Goal: Task Accomplishment & Management: Manage account settings

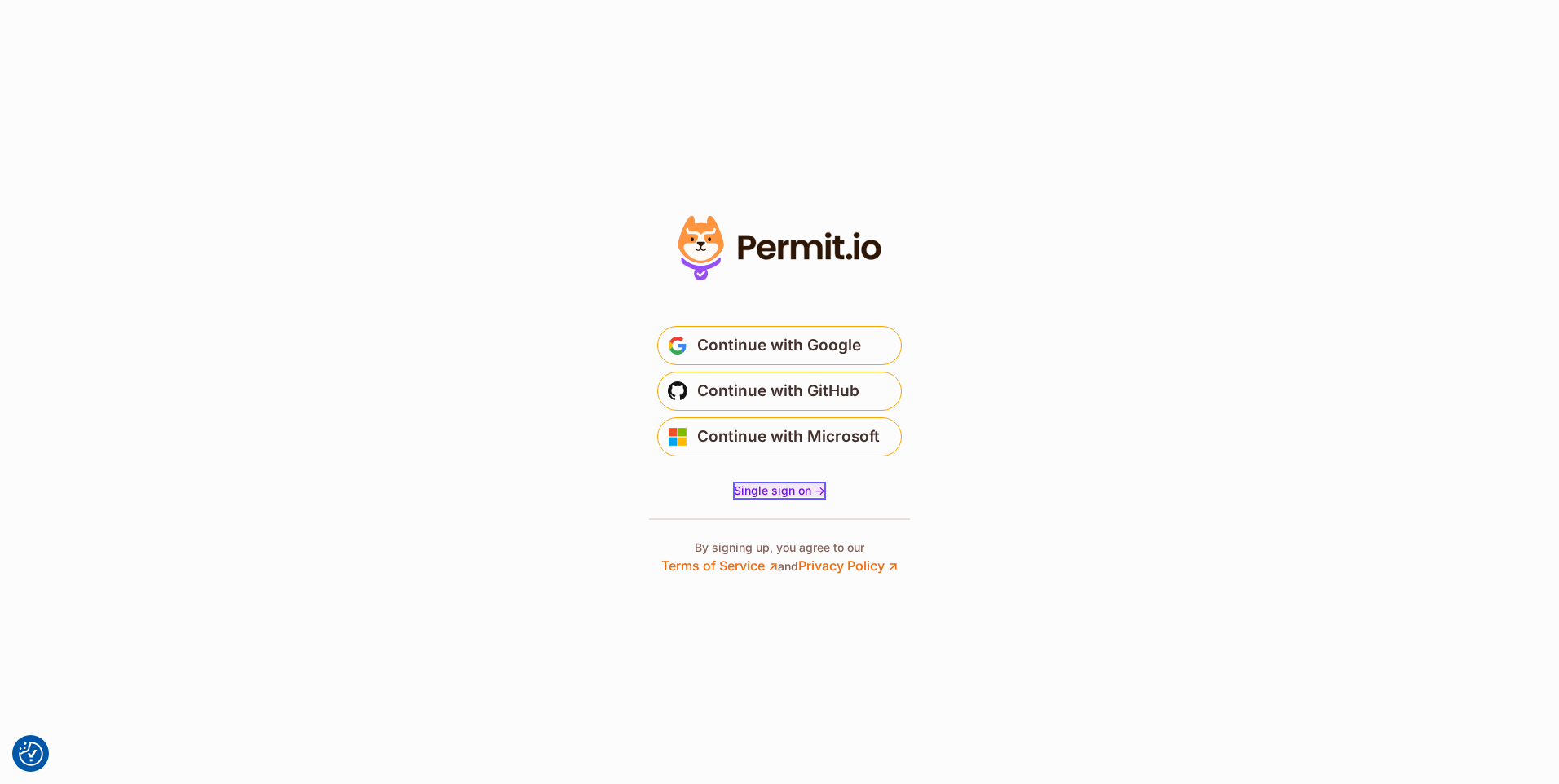
click at [777, 491] on span "Single sign on ->" at bounding box center [780, 490] width 91 height 14
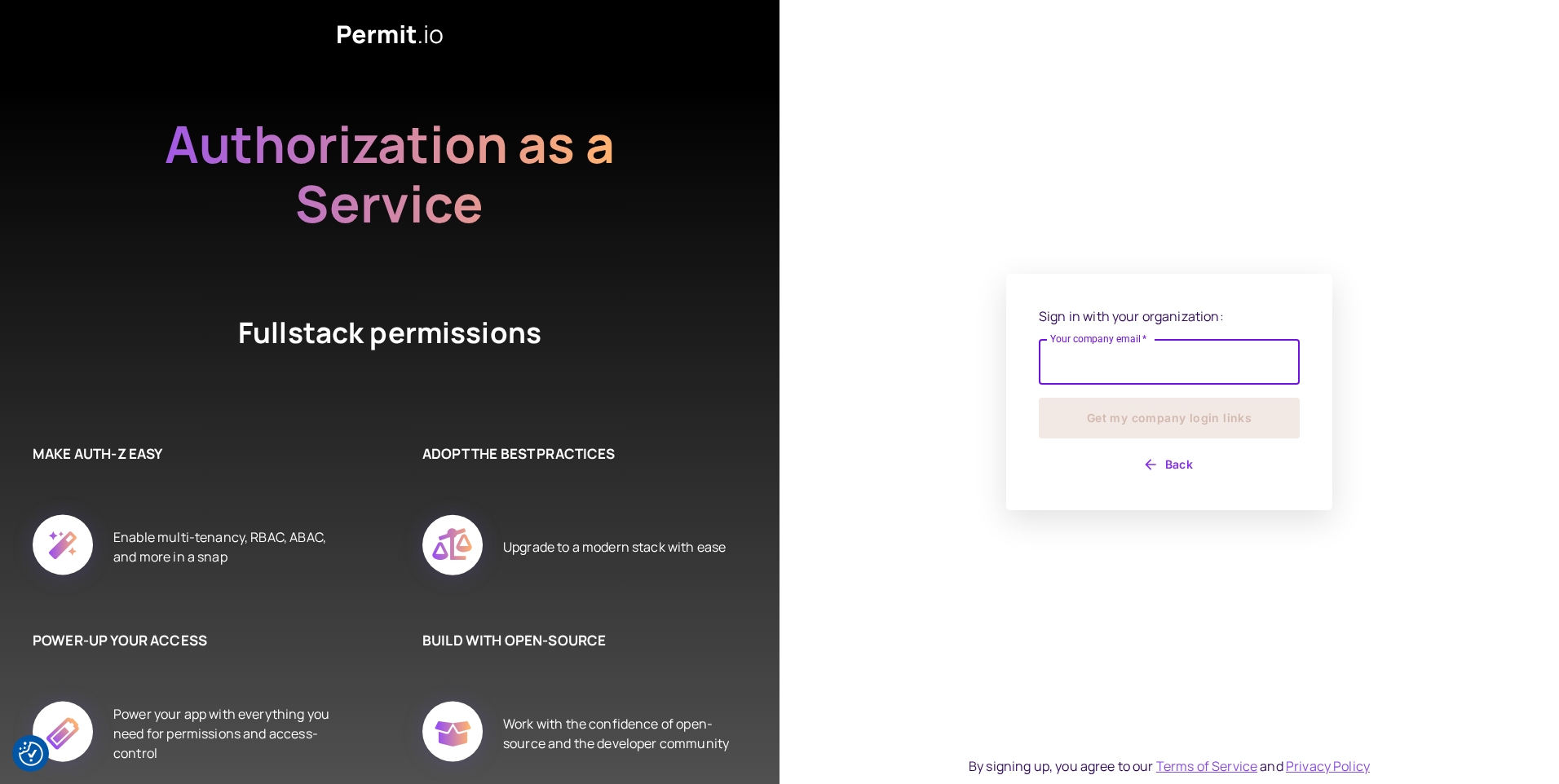
click at [1132, 366] on input "Your company email   *" at bounding box center [1169, 361] width 261 height 46
type input "**********"
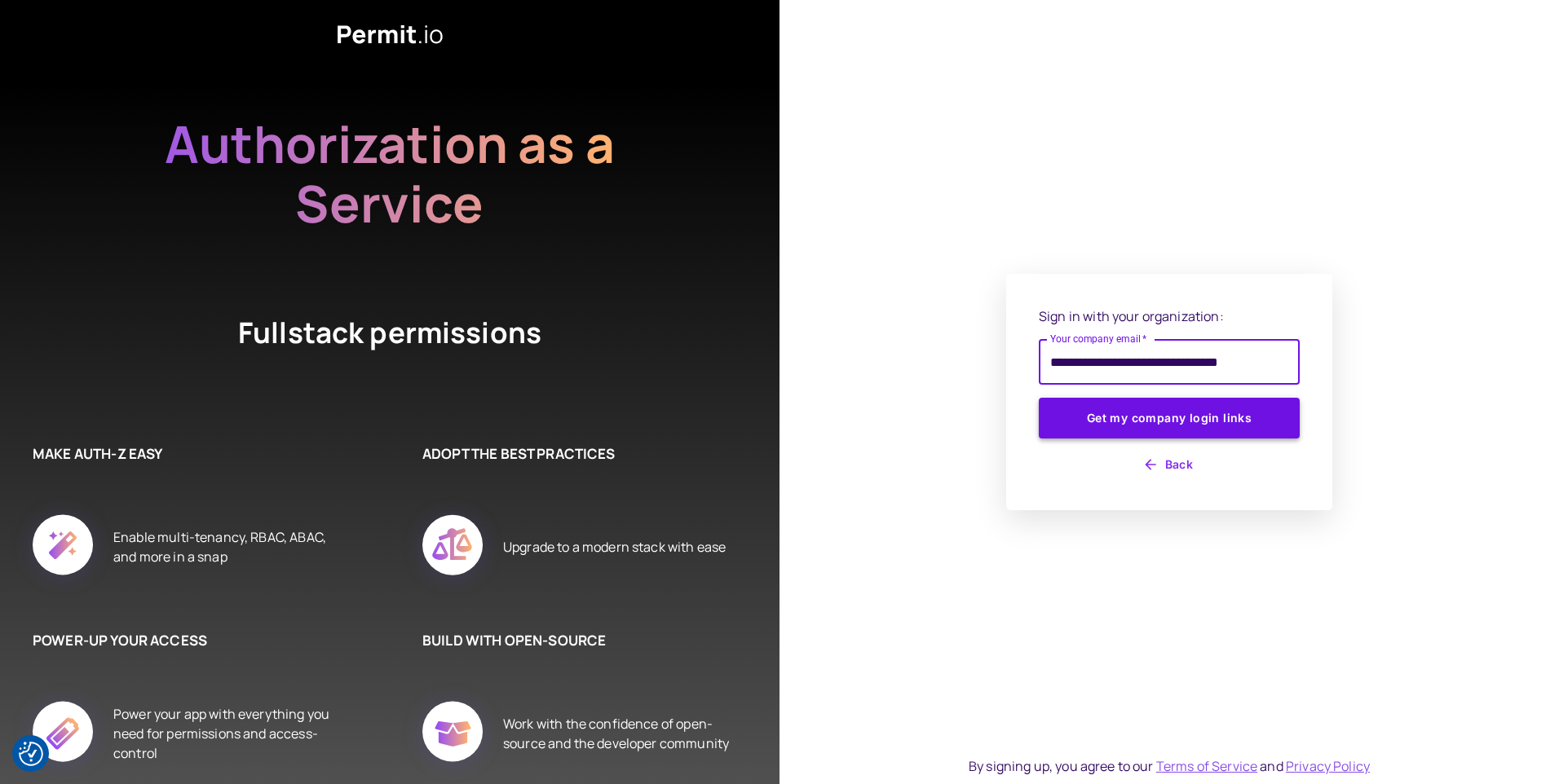
click at [1230, 418] on button "Get my company login links" at bounding box center [1169, 418] width 261 height 40
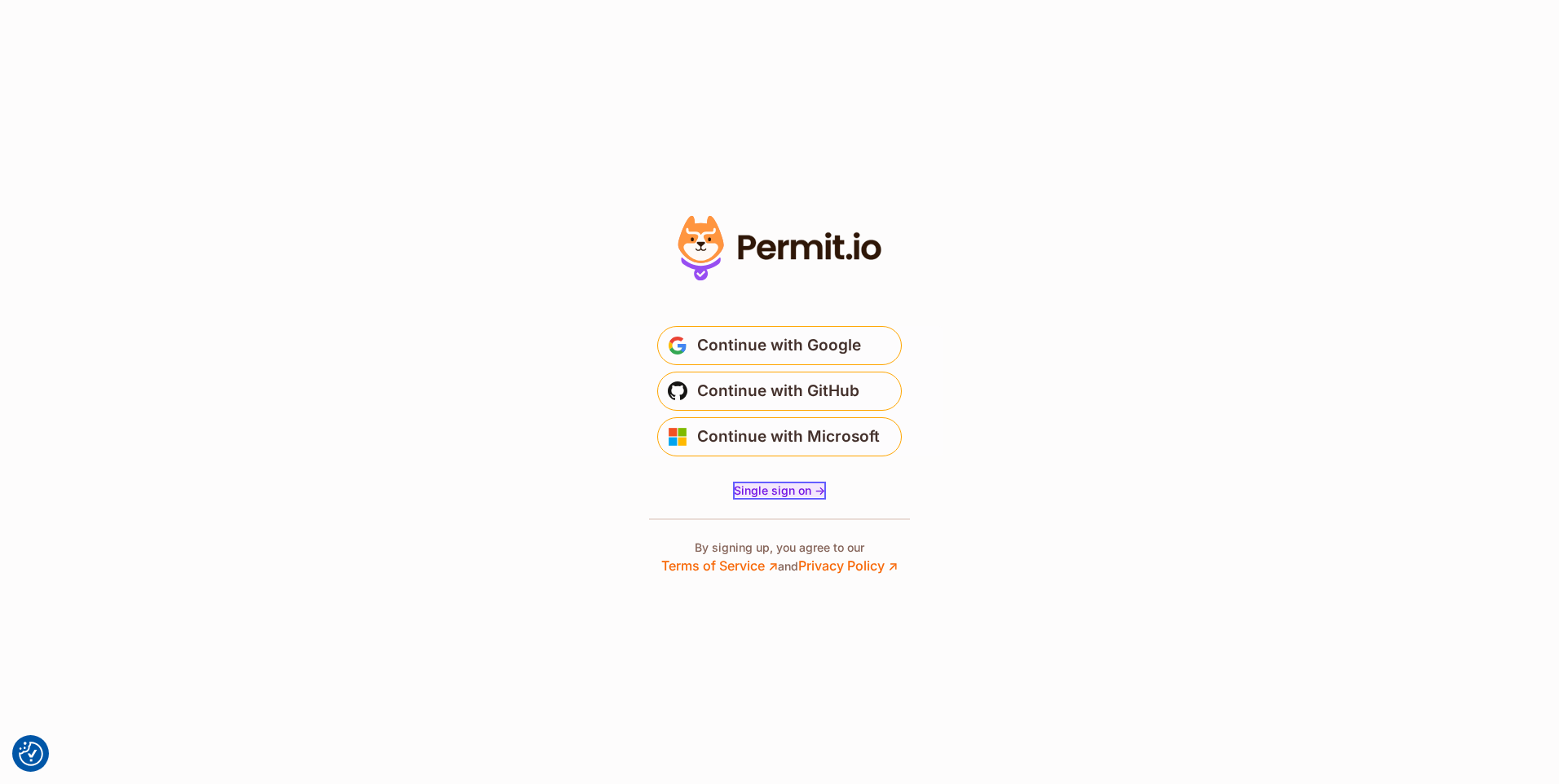
click at [770, 494] on span "Single sign on ->" at bounding box center [780, 490] width 91 height 14
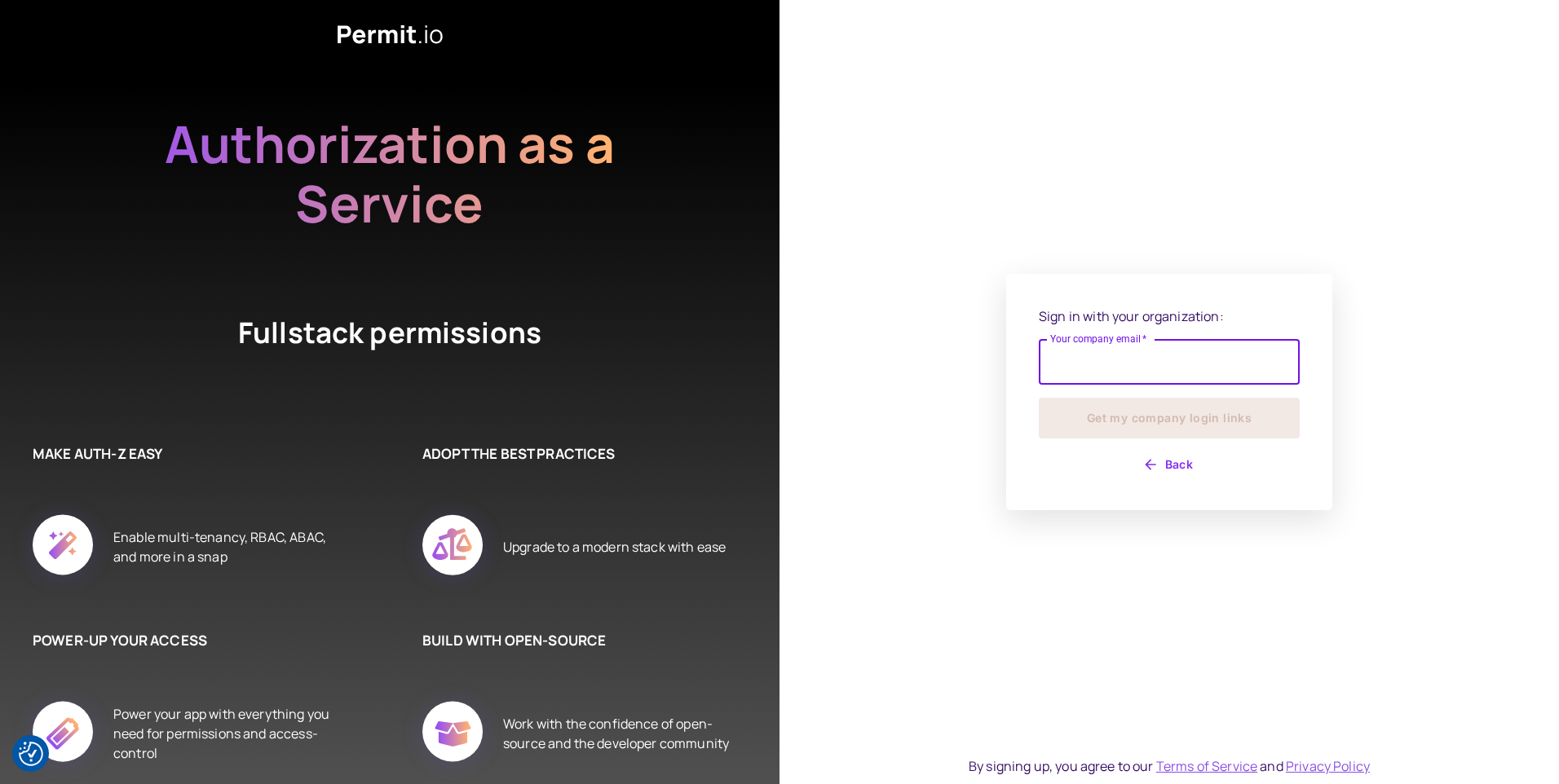
click at [1096, 361] on input "Your company email   *" at bounding box center [1169, 361] width 261 height 46
type input "**********"
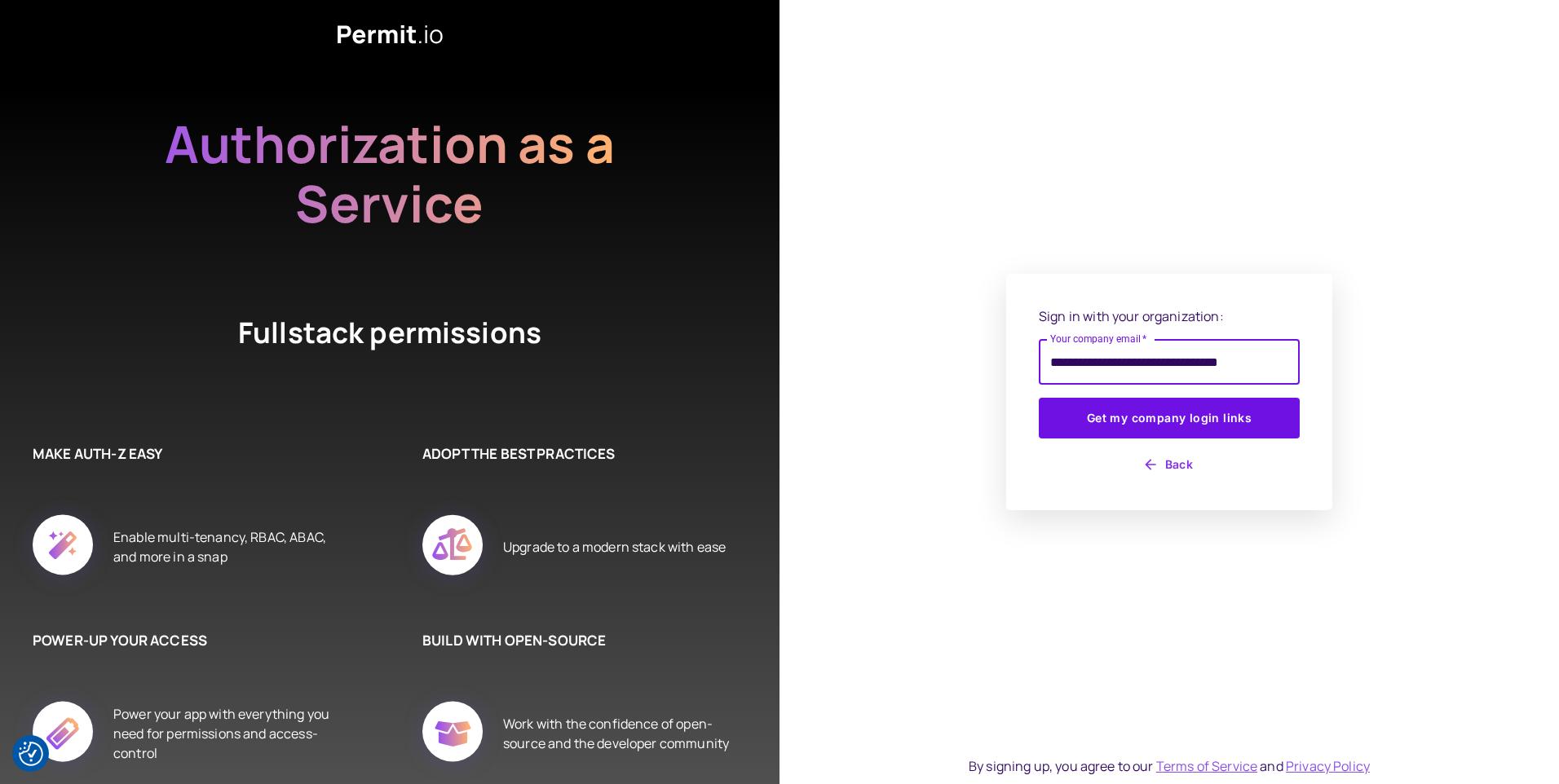
click at [1293, 361] on input "**********" at bounding box center [1169, 361] width 261 height 46
click at [1359, 210] on div "**********" at bounding box center [1169, 392] width 780 height 784
click at [1208, 421] on button "Get my company login links" at bounding box center [1169, 418] width 261 height 40
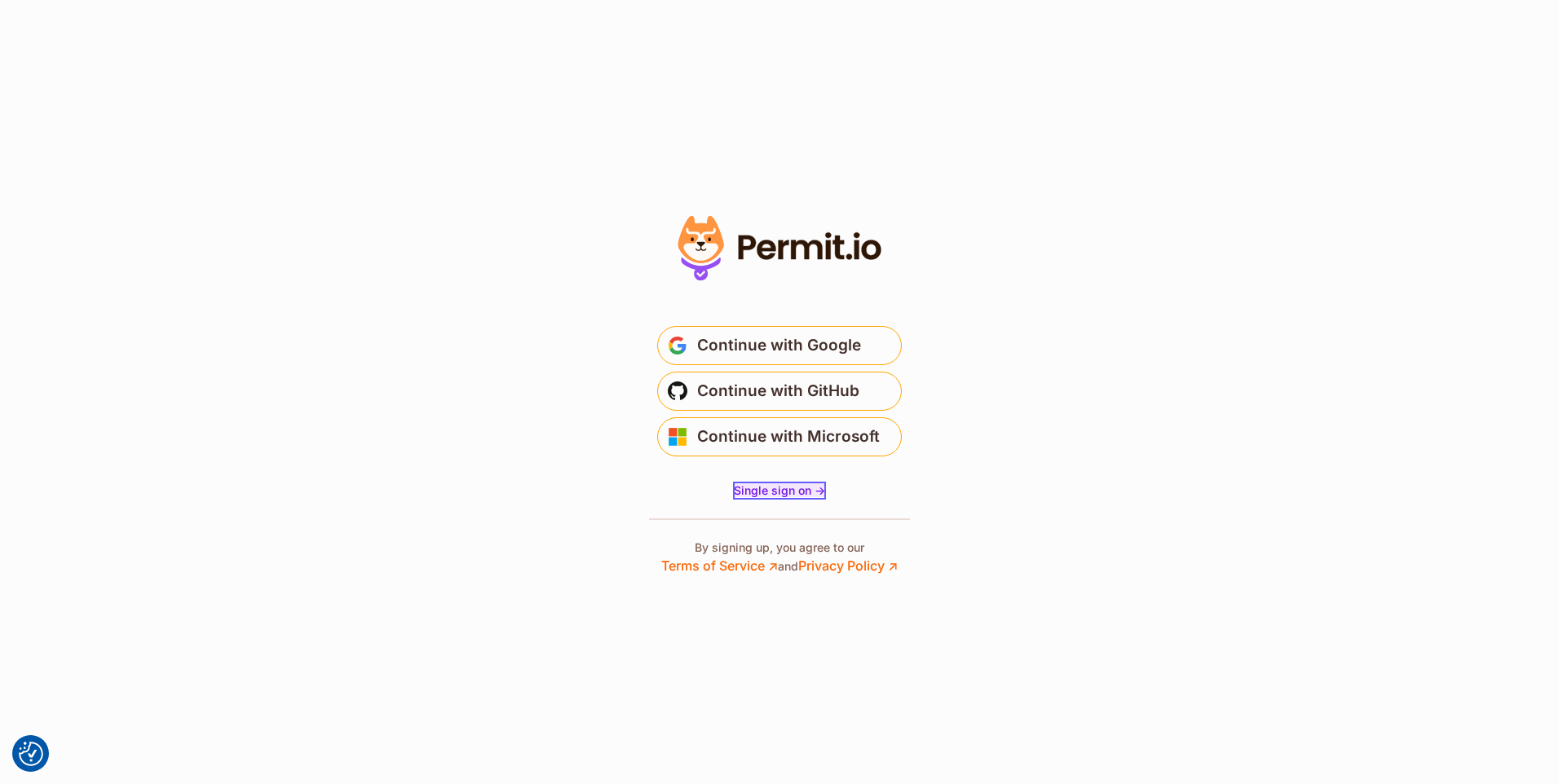
click at [785, 491] on span "Single sign on ->" at bounding box center [780, 490] width 91 height 14
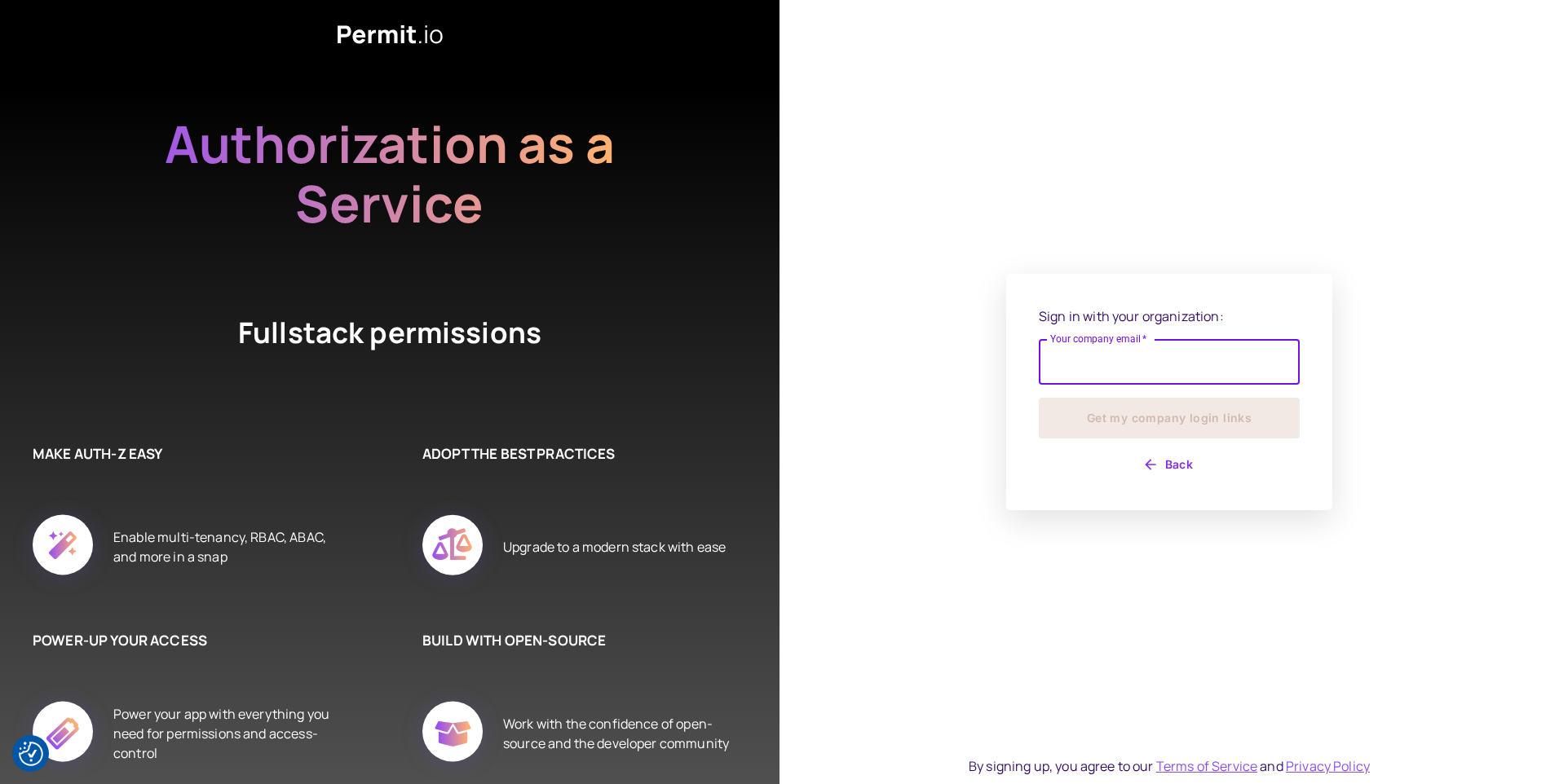
click at [1084, 365] on input "Your company email   *" at bounding box center [1169, 361] width 261 height 46
type input "**********"
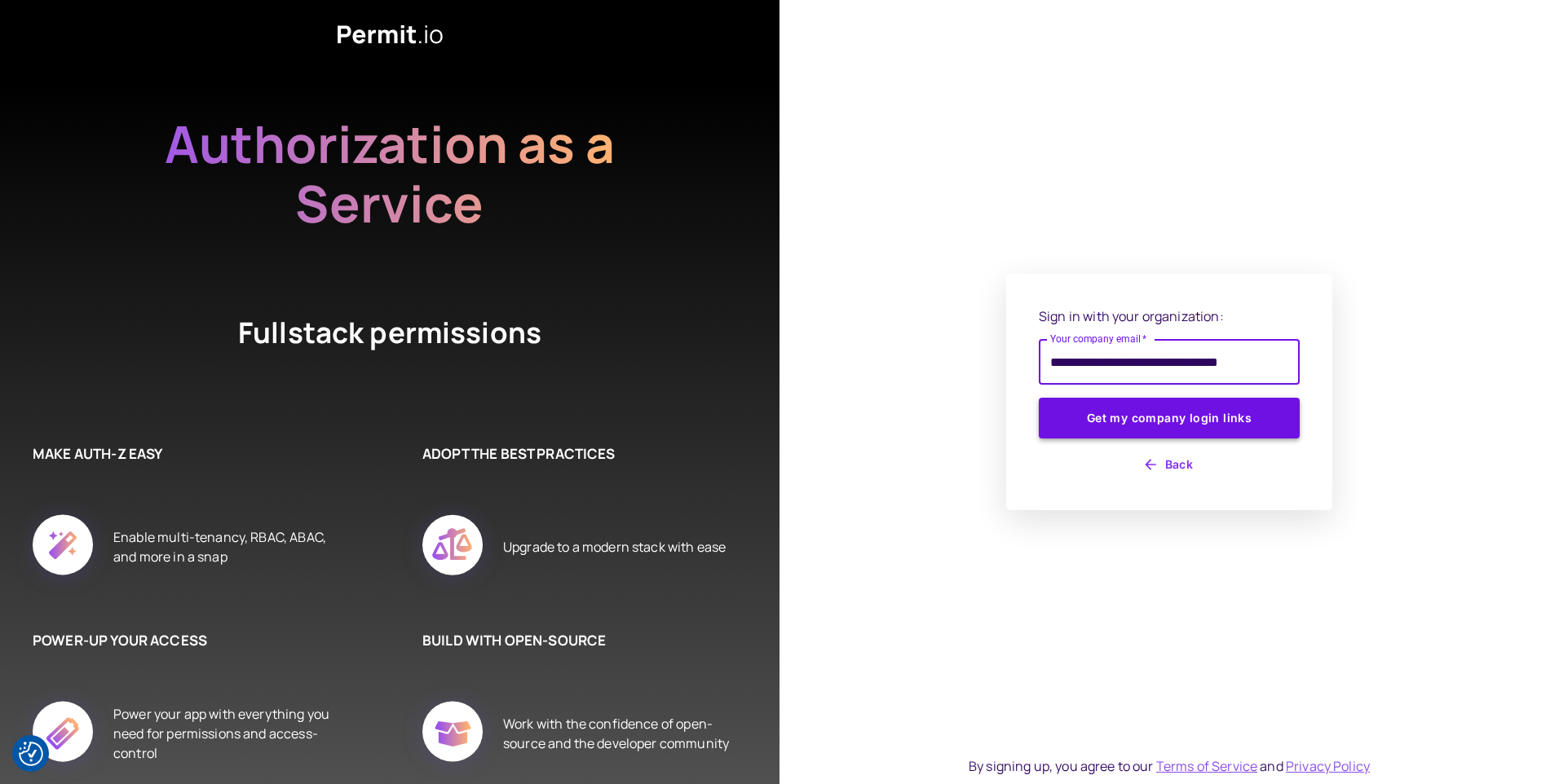
click at [1156, 417] on button "Get my company login links" at bounding box center [1169, 418] width 261 height 40
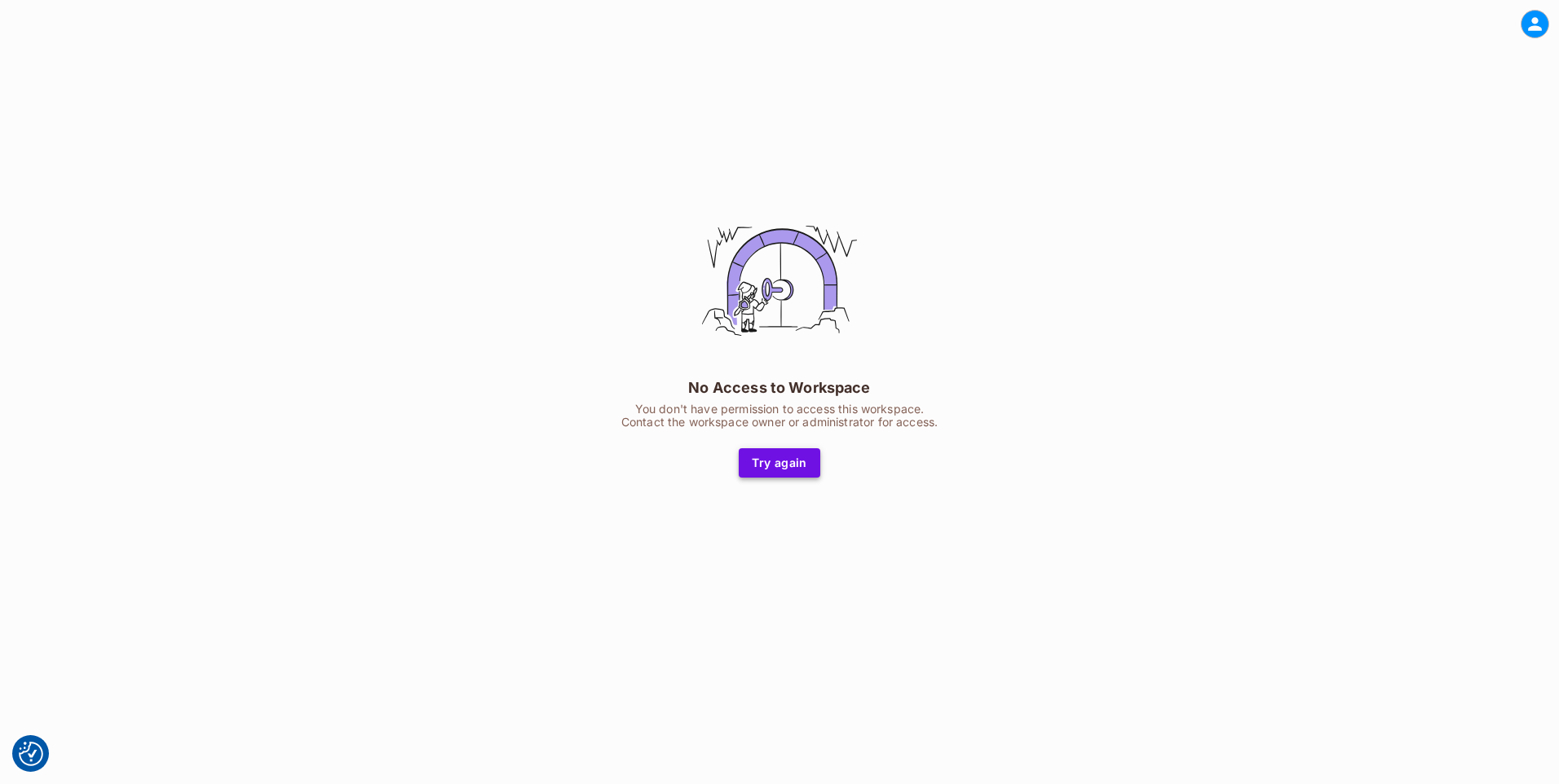
click at [799, 464] on button "Try again" at bounding box center [780, 462] width 82 height 29
click at [794, 457] on button "Try again" at bounding box center [780, 462] width 82 height 29
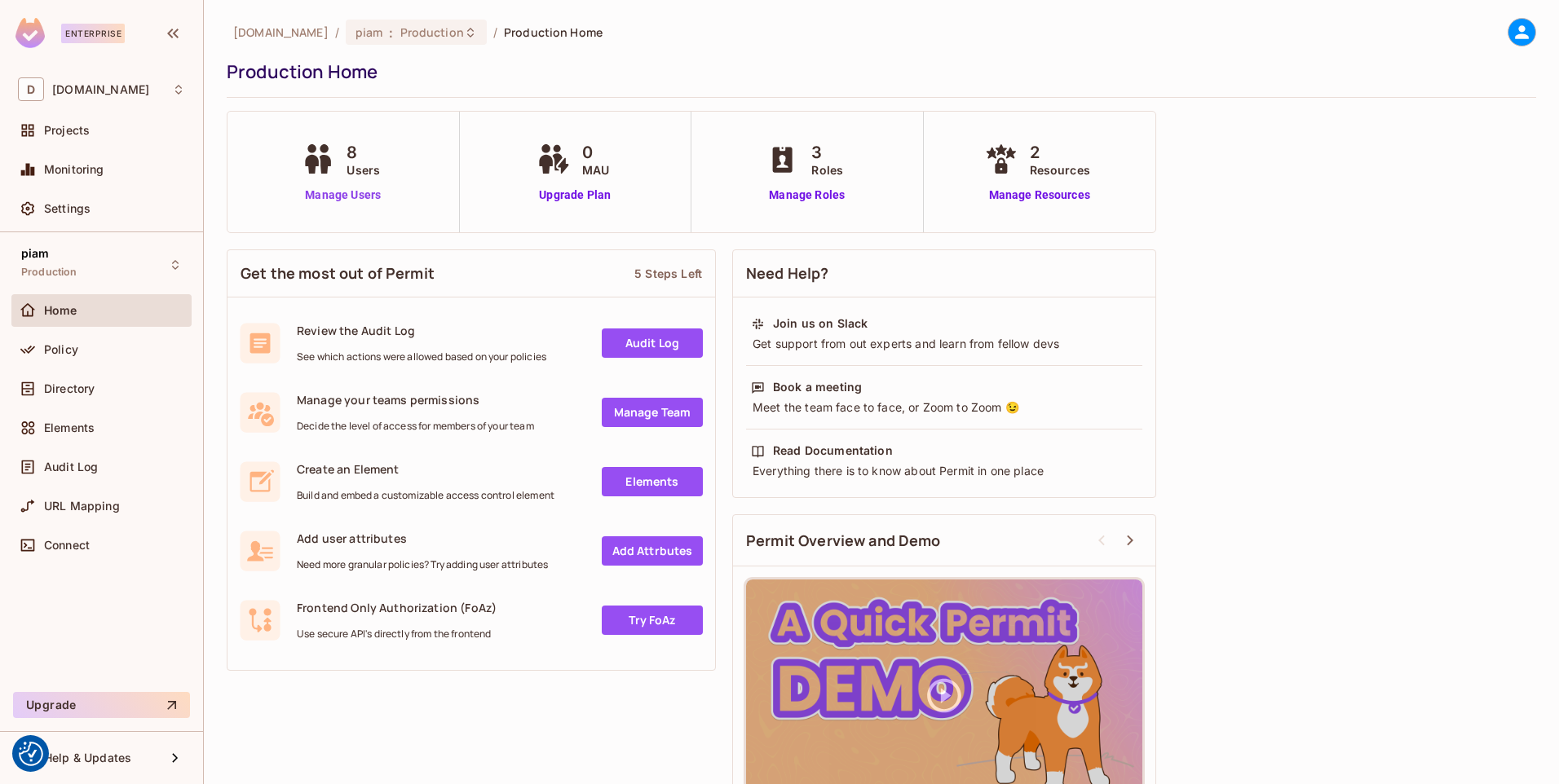
click at [356, 199] on link "Manage Users" at bounding box center [343, 195] width 90 height 17
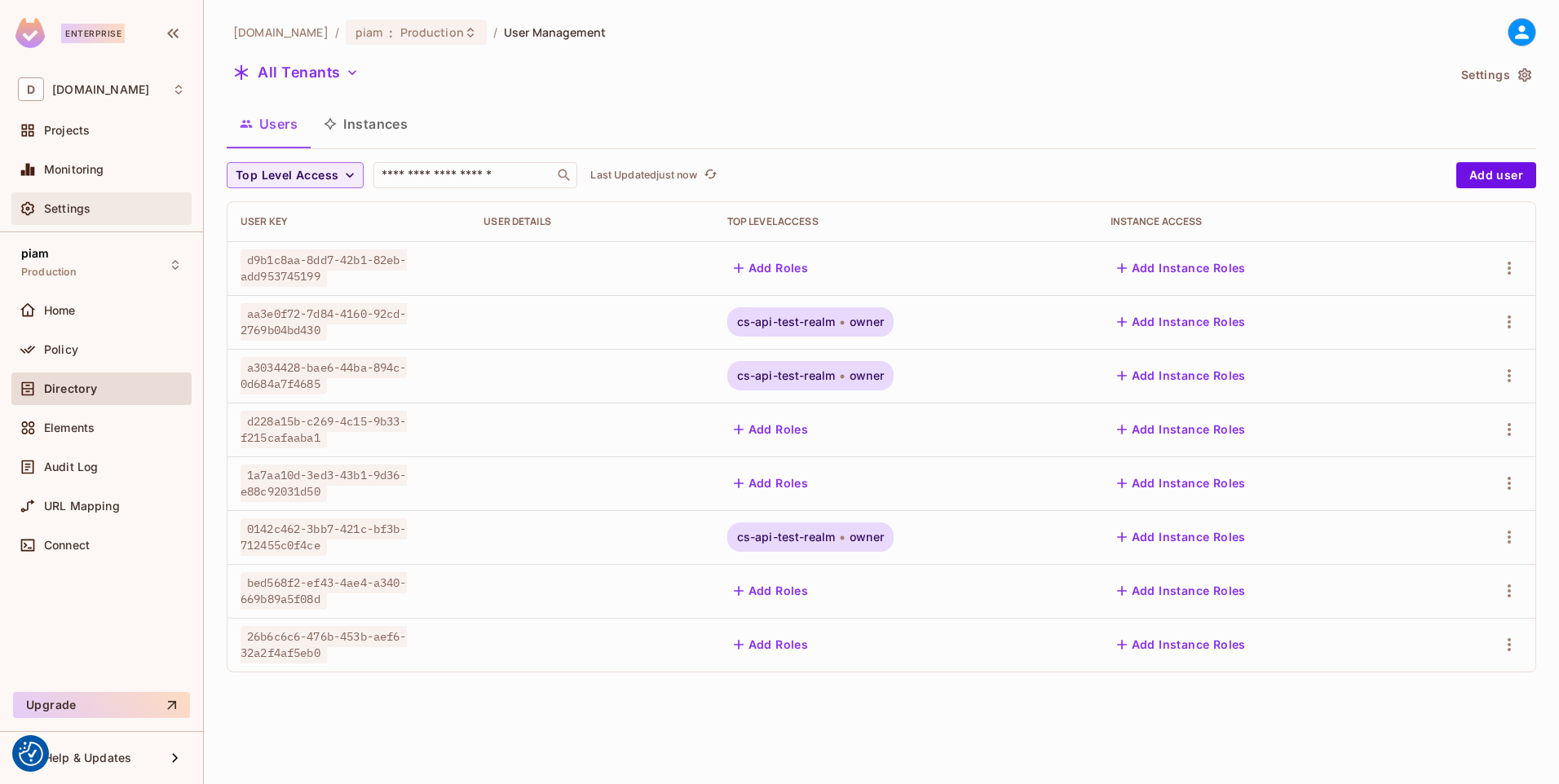
click at [82, 213] on span "Settings" at bounding box center [67, 209] width 46 height 13
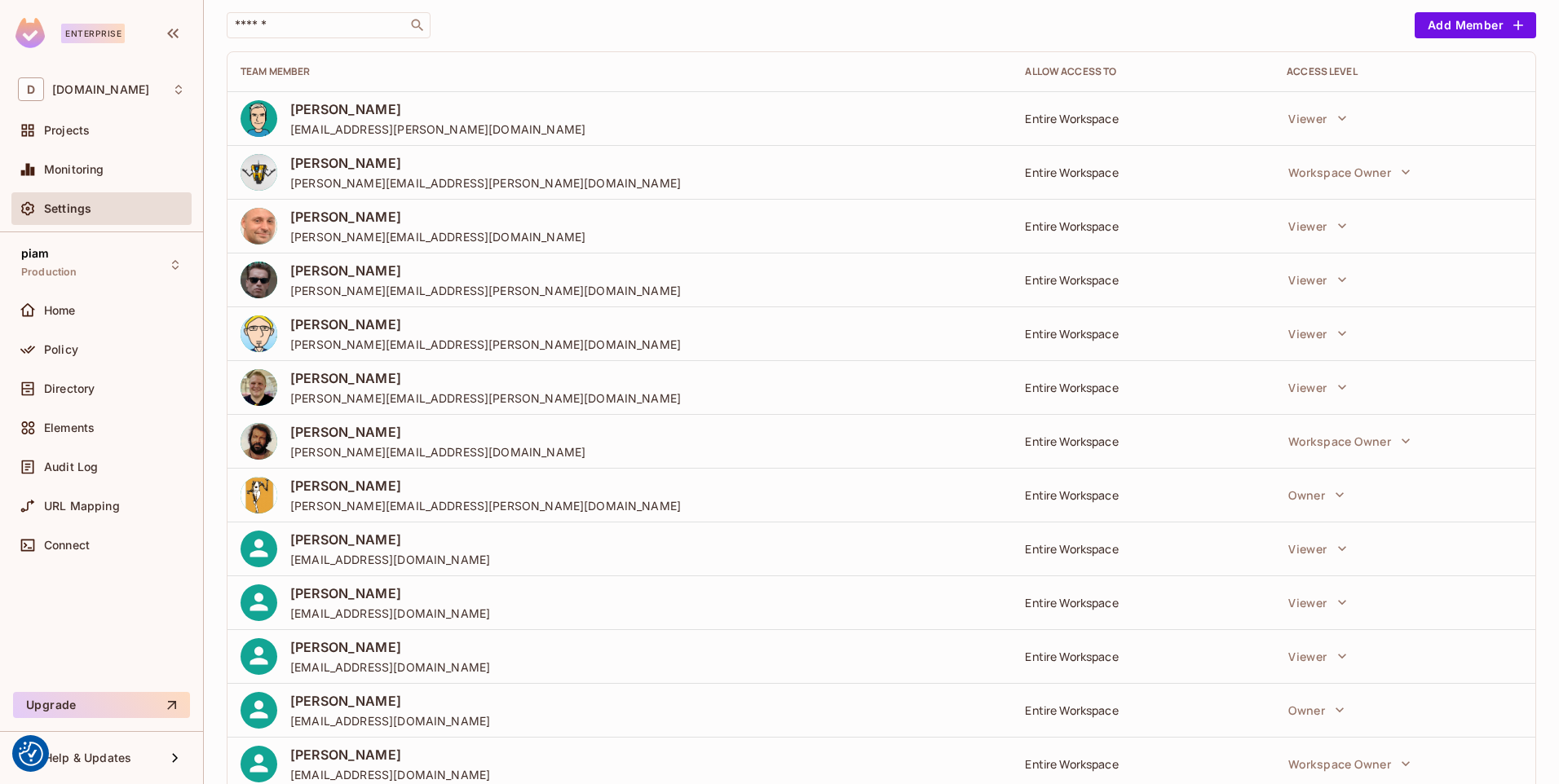
scroll to position [203, 0]
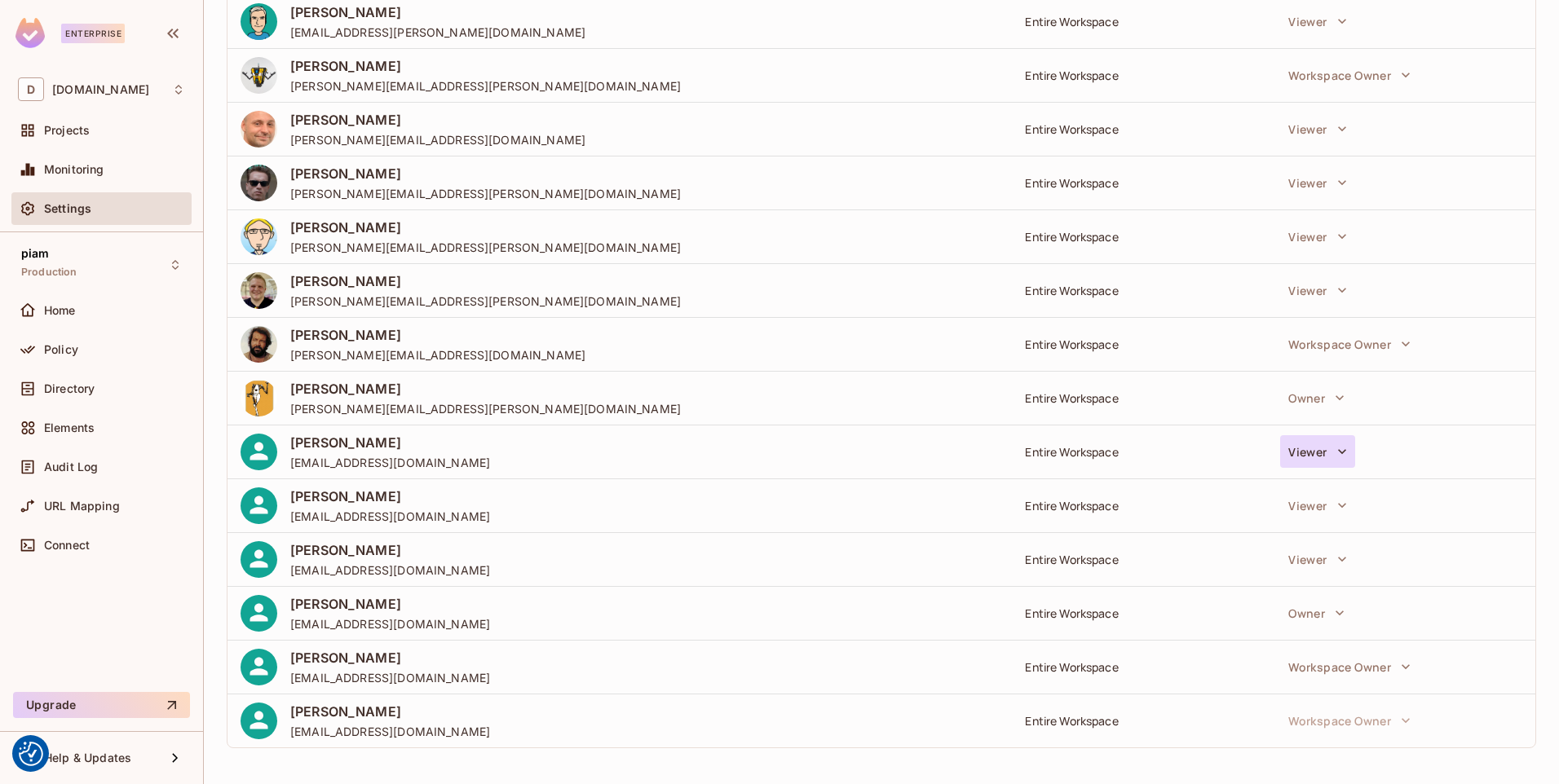
click at [1308, 454] on button "Viewer" at bounding box center [1317, 452] width 74 height 33
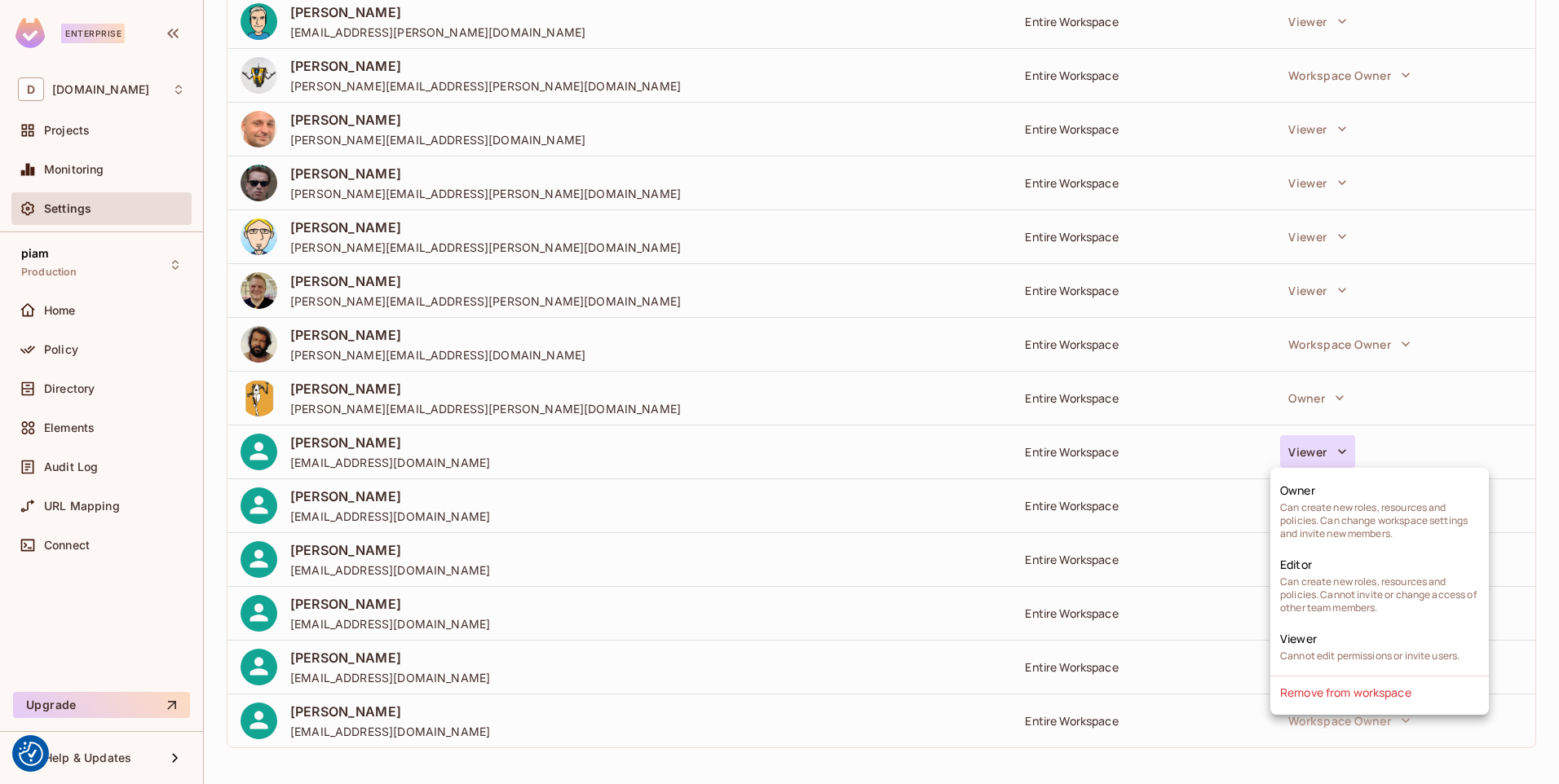
click at [1218, 435] on div at bounding box center [780, 392] width 1559 height 784
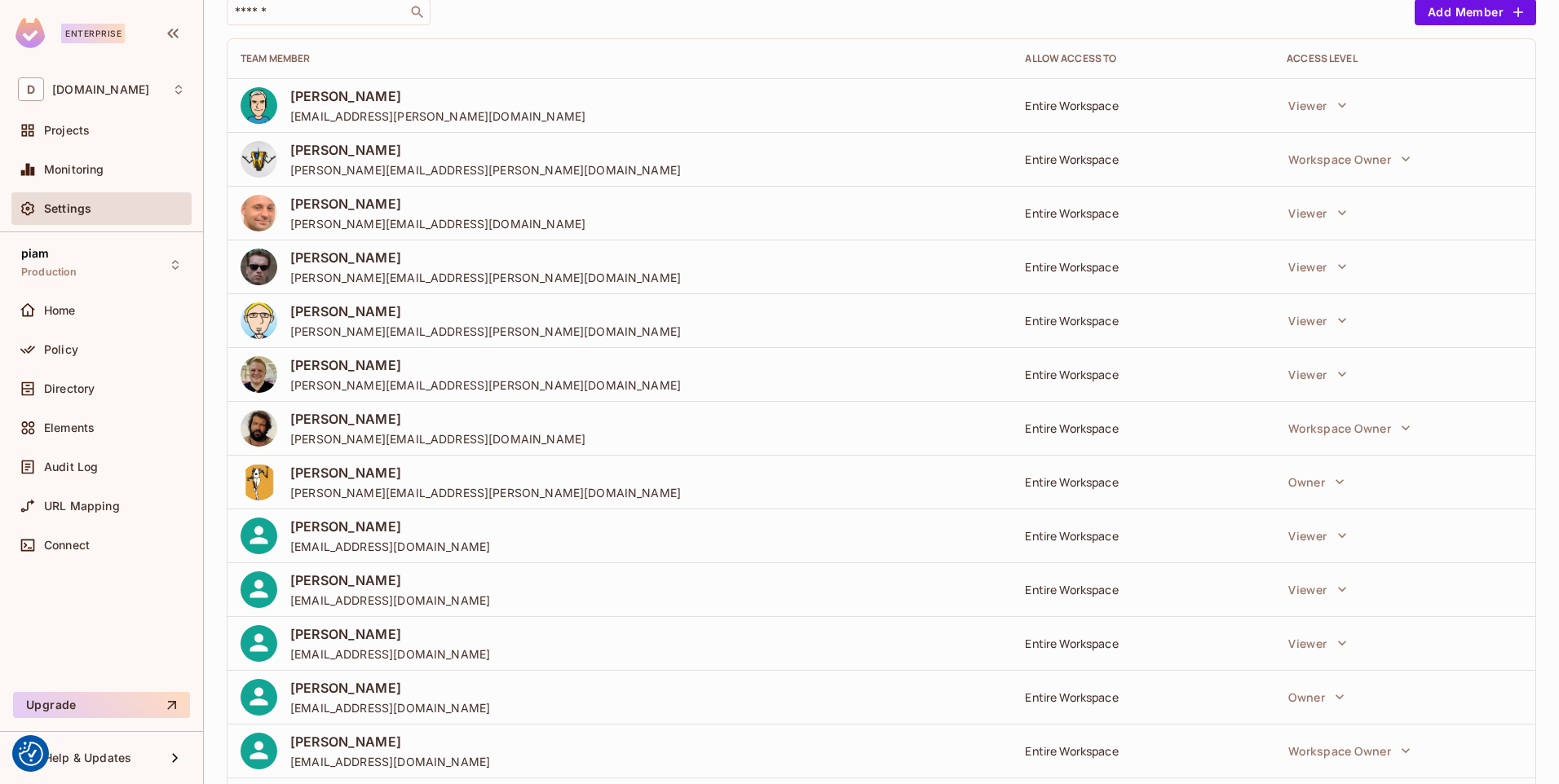
scroll to position [0, 0]
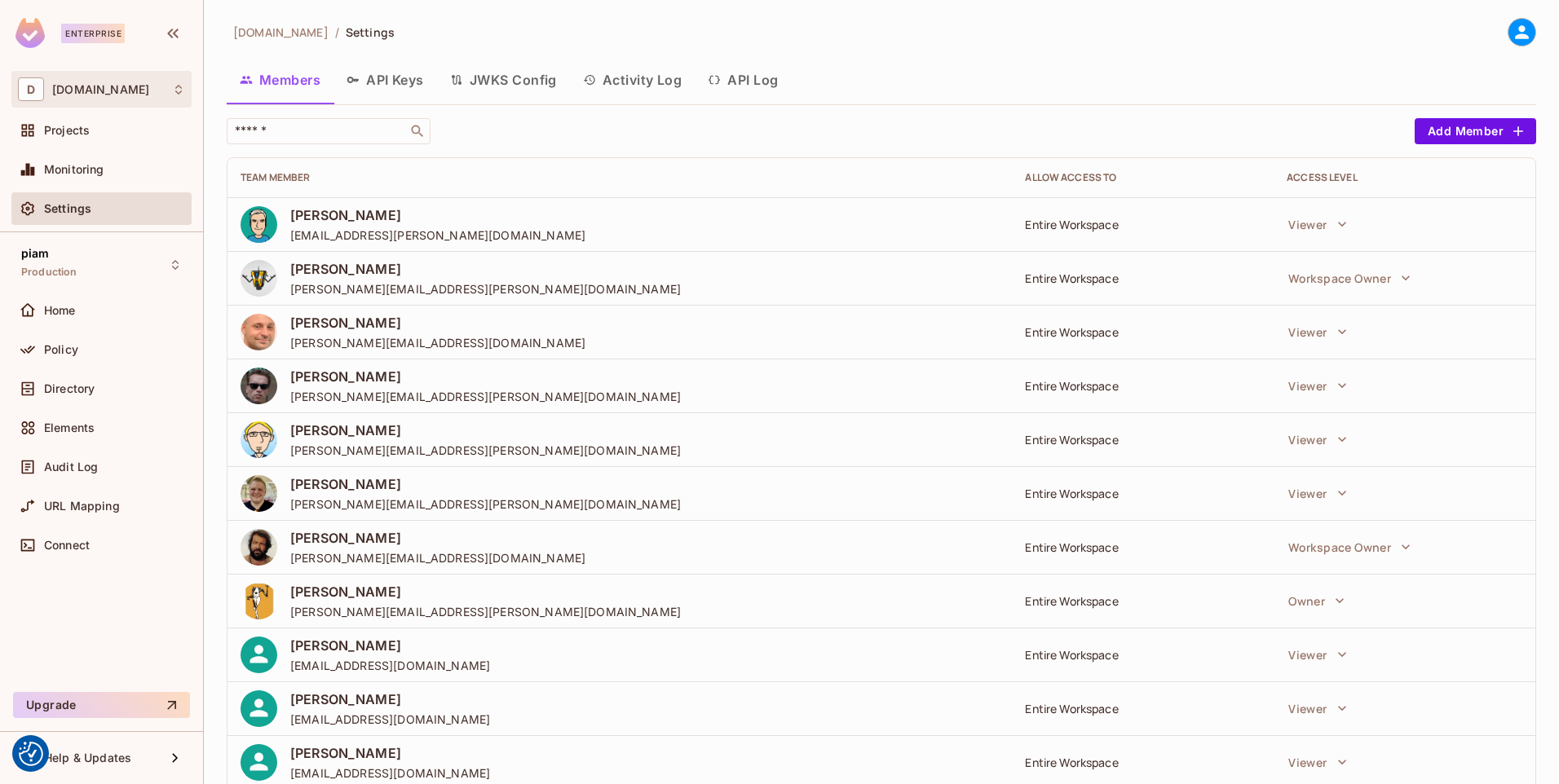
click at [124, 92] on div "D datev.de" at bounding box center [102, 88] width 168 height 24
click at [106, 78] on div at bounding box center [780, 392] width 1559 height 784
click at [110, 97] on div "D datev.de" at bounding box center [102, 88] width 168 height 24
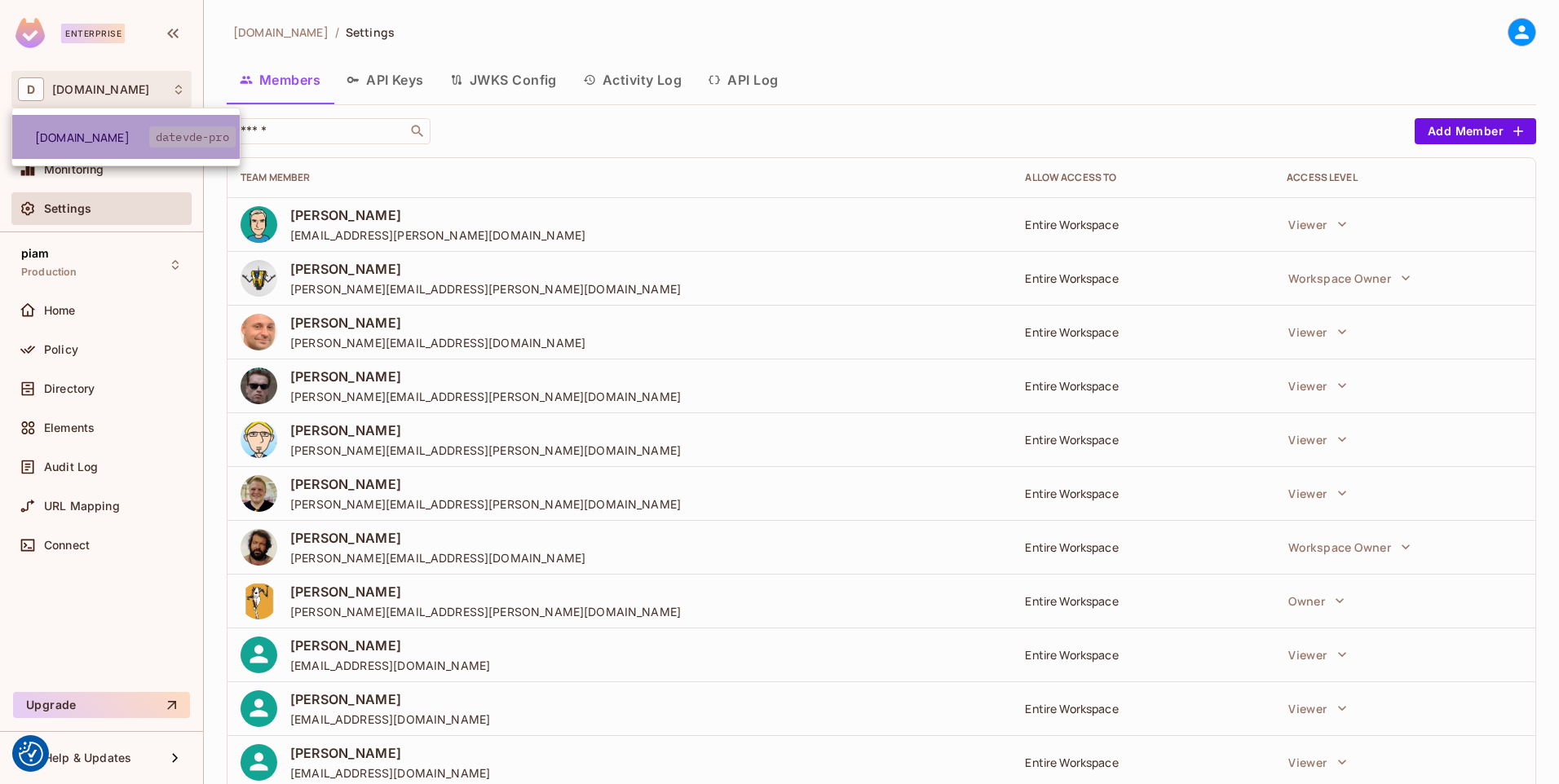
click at [119, 140] on span "[DOMAIN_NAME]" at bounding box center [91, 137] width 114 height 15
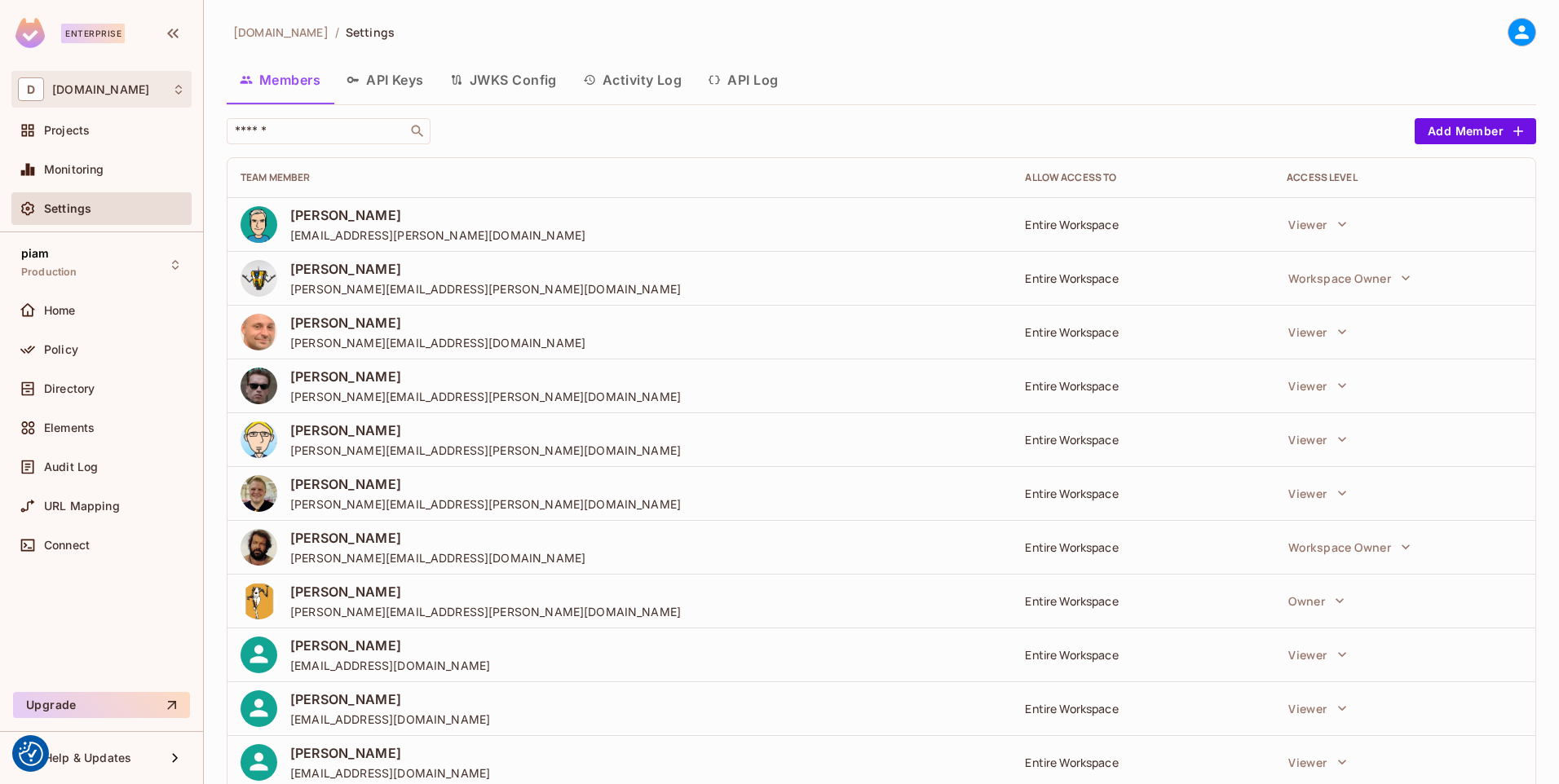
click at [133, 87] on div "D datev.de" at bounding box center [102, 88] width 168 height 24
click at [133, 87] on div at bounding box center [780, 392] width 1559 height 784
click at [89, 36] on div "Enterprise" at bounding box center [93, 33] width 64 height 20
click at [179, 34] on icon "button" at bounding box center [172, 33] width 20 height 20
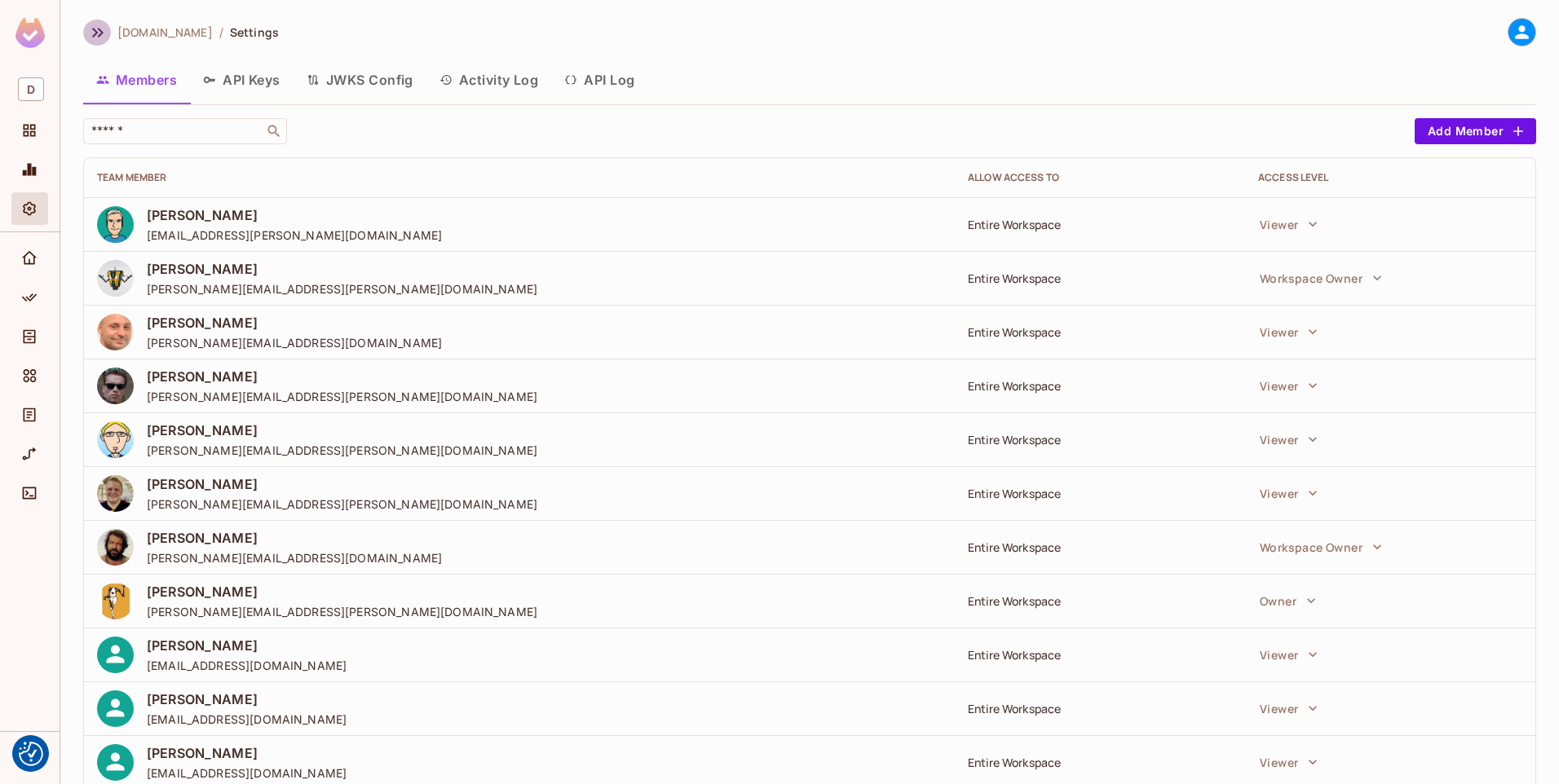
click at [93, 29] on icon "button" at bounding box center [98, 32] width 20 height 20
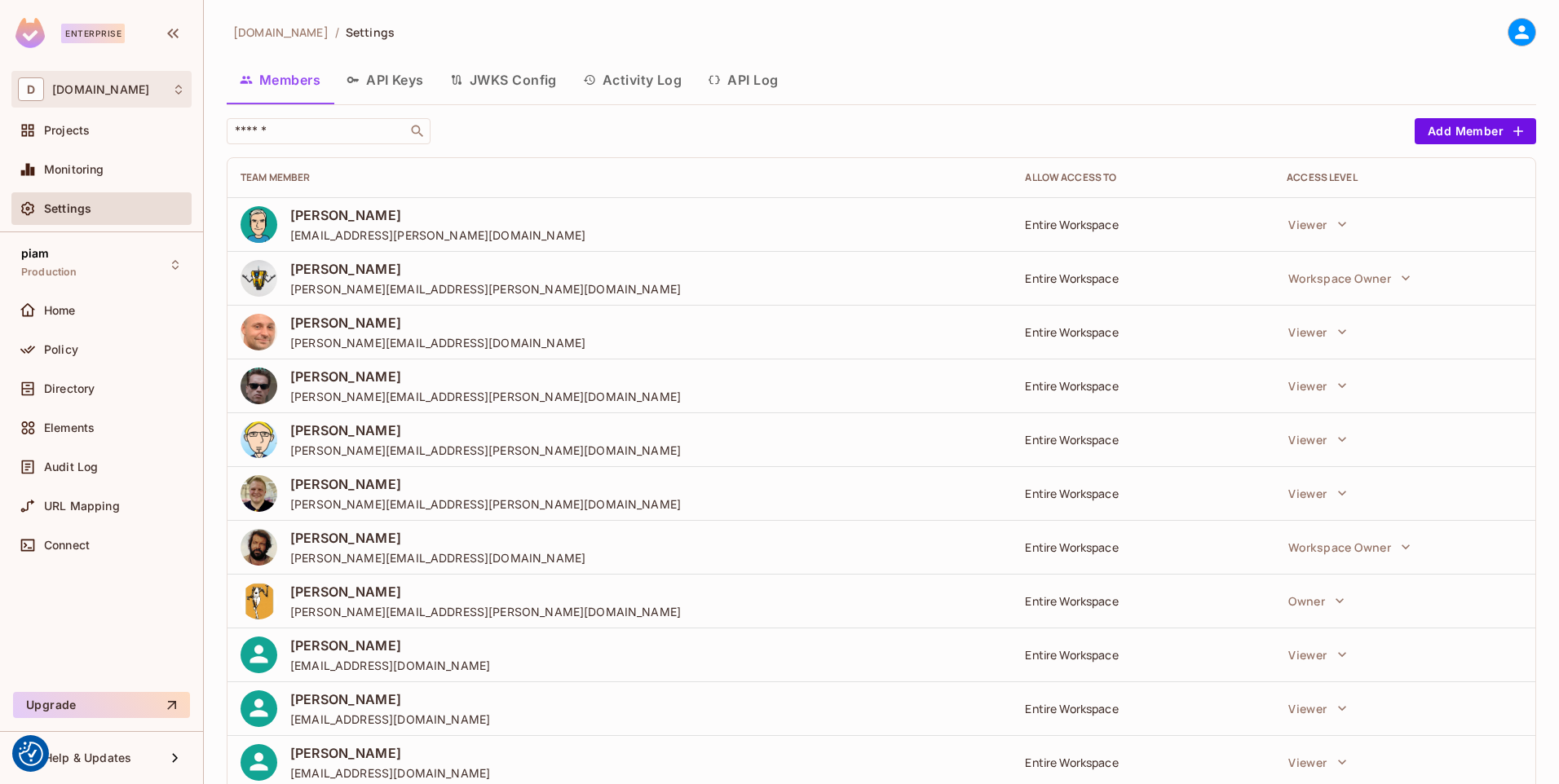
click at [78, 85] on span "[DOMAIN_NAME]" at bounding box center [100, 89] width 97 height 13
click at [78, 85] on div at bounding box center [780, 392] width 1559 height 784
click at [394, 82] on button "API Keys" at bounding box center [385, 79] width 104 height 40
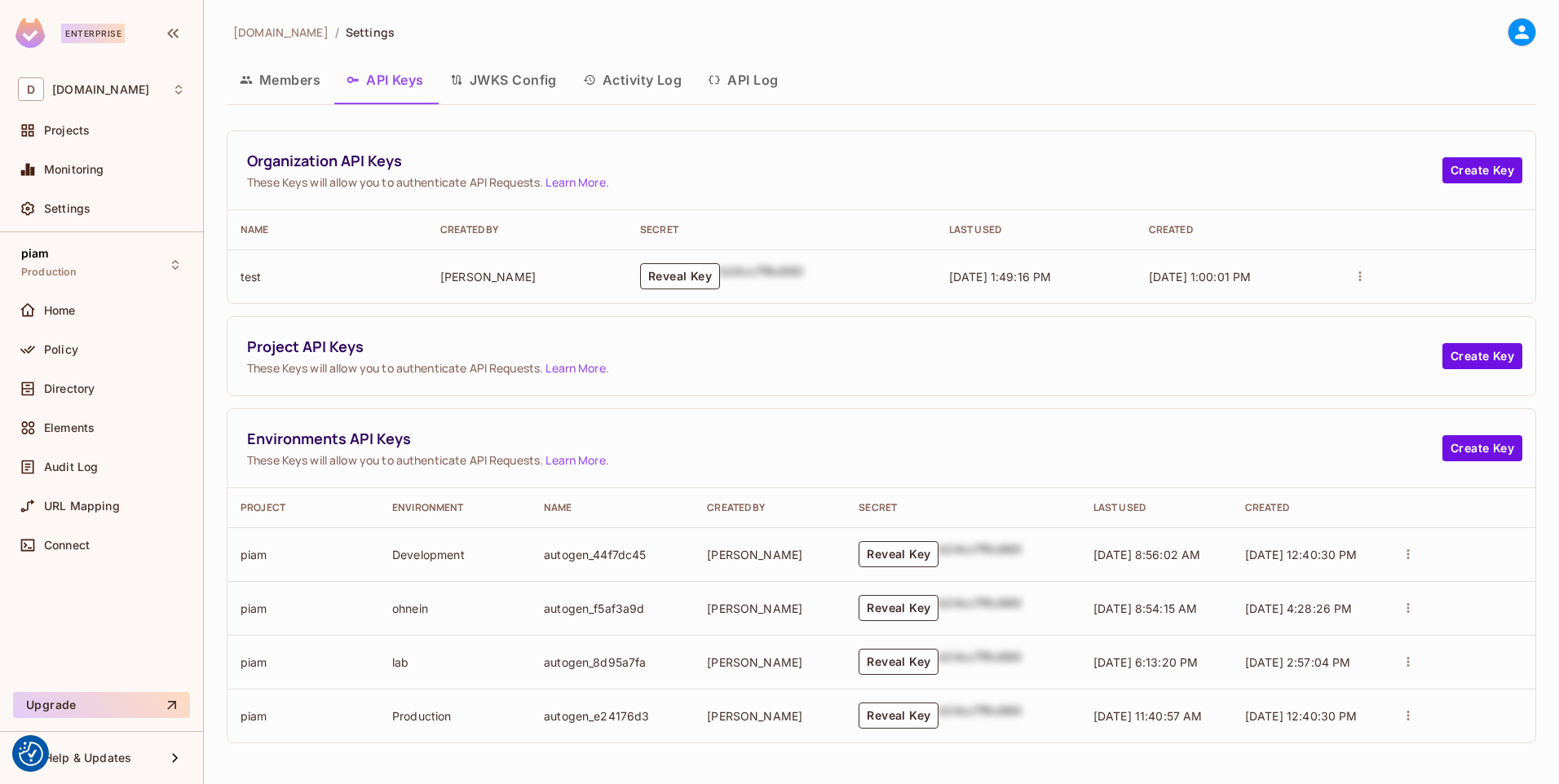
click at [501, 91] on button "JWKS Config" at bounding box center [503, 79] width 133 height 40
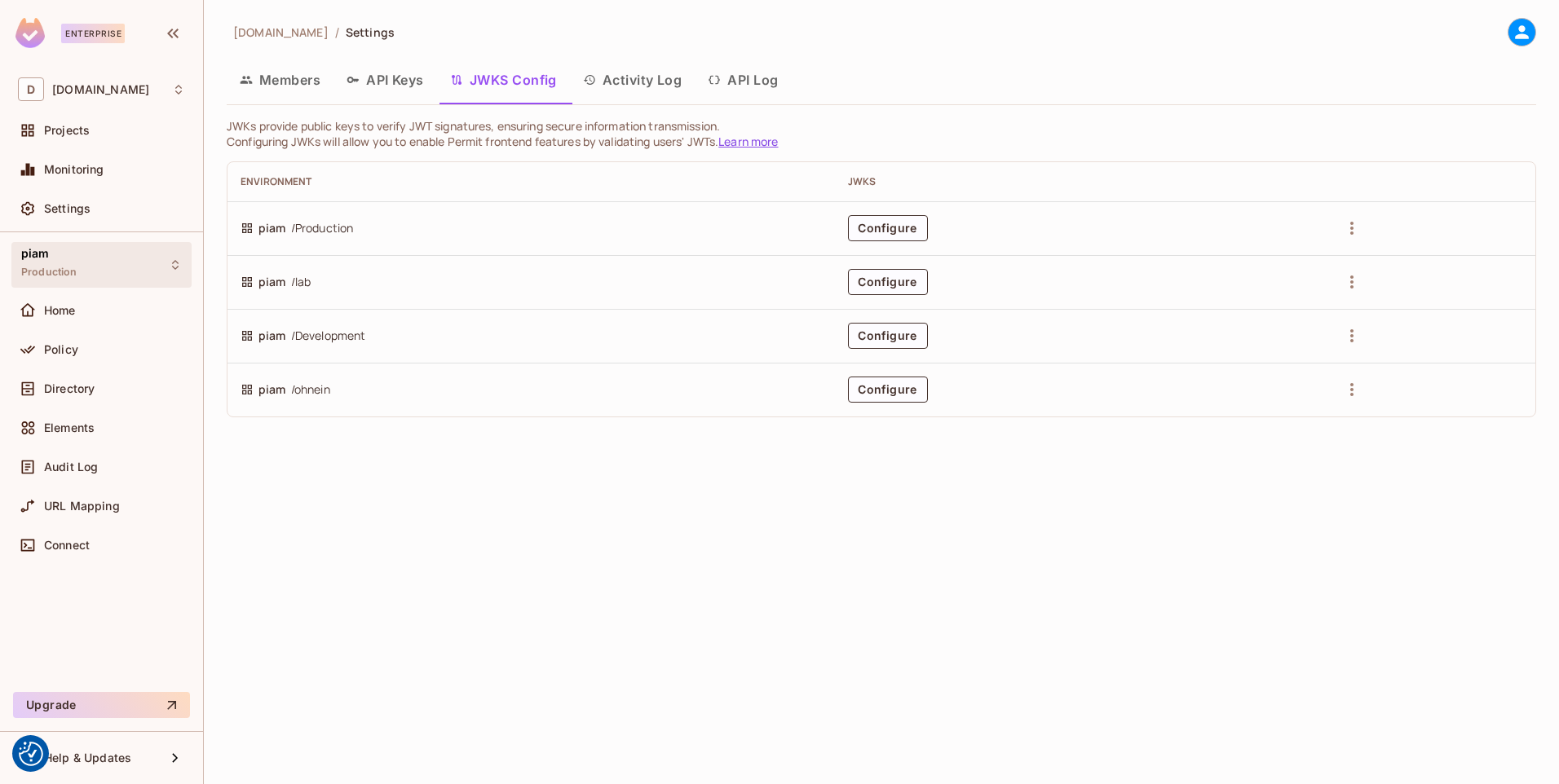
click at [65, 266] on span "Production" at bounding box center [50, 272] width 56 height 13
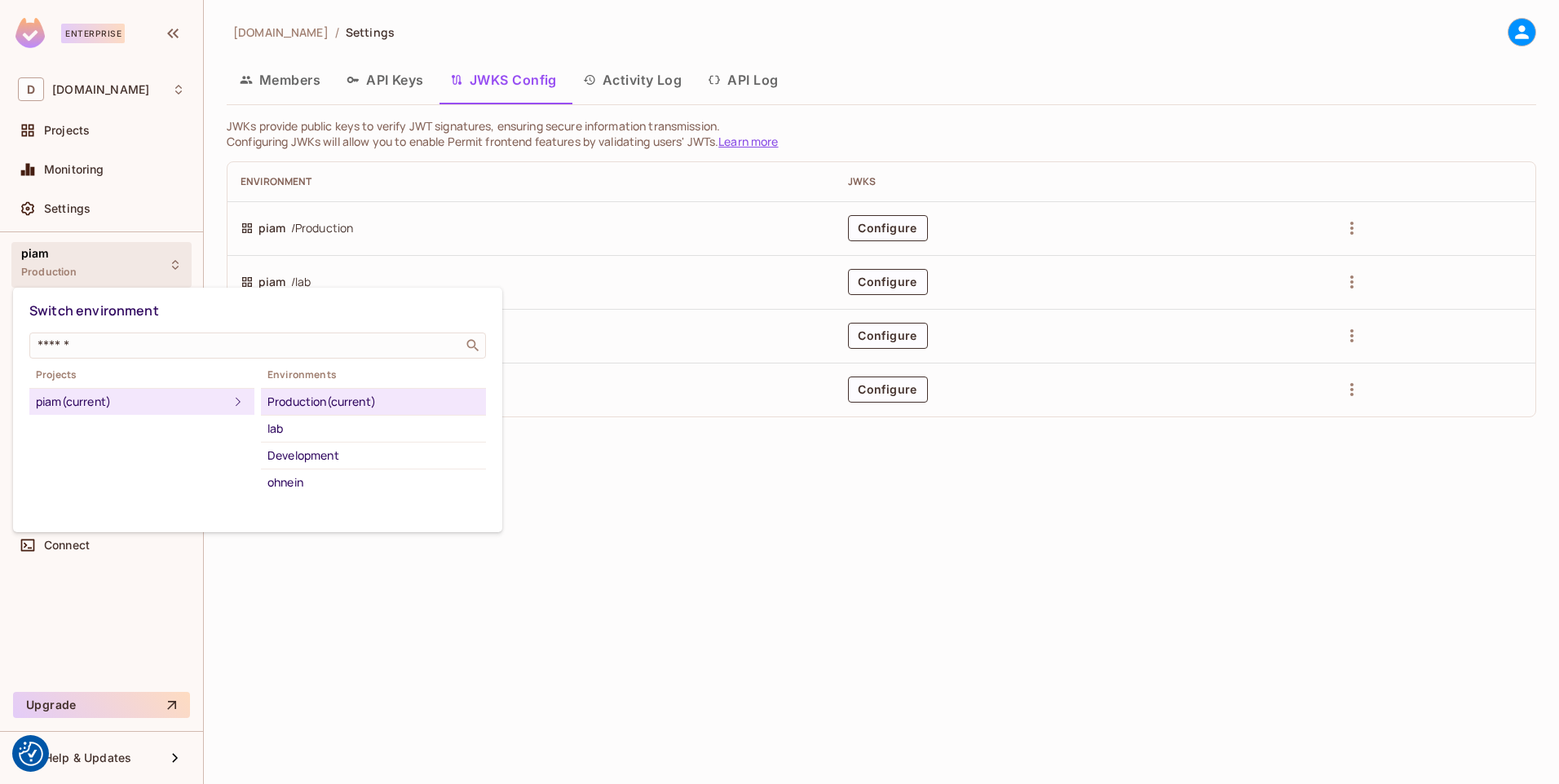
click at [94, 265] on div at bounding box center [780, 392] width 1559 height 784
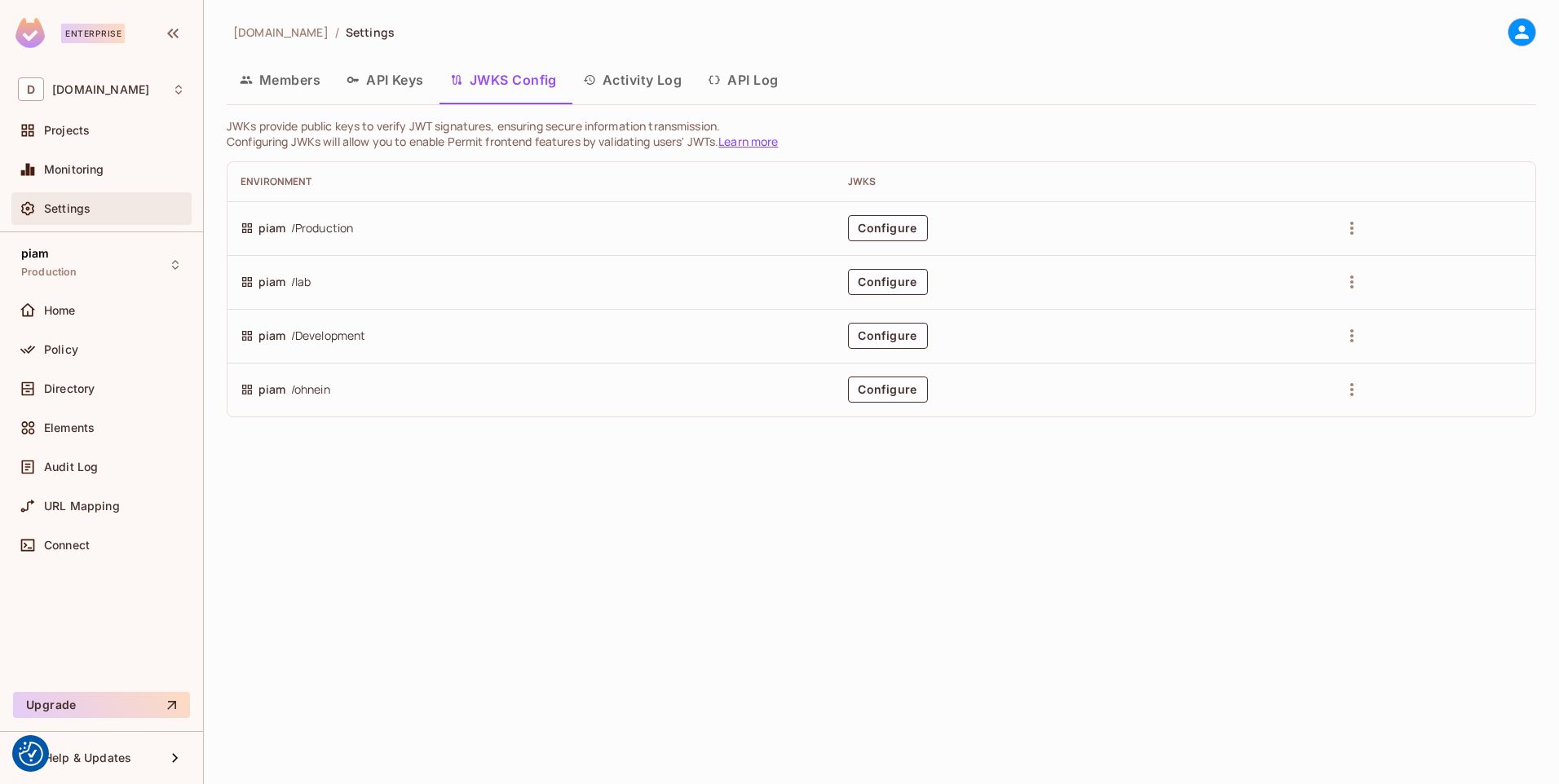
click at [94, 209] on div "Settings" at bounding box center [115, 209] width 141 height 13
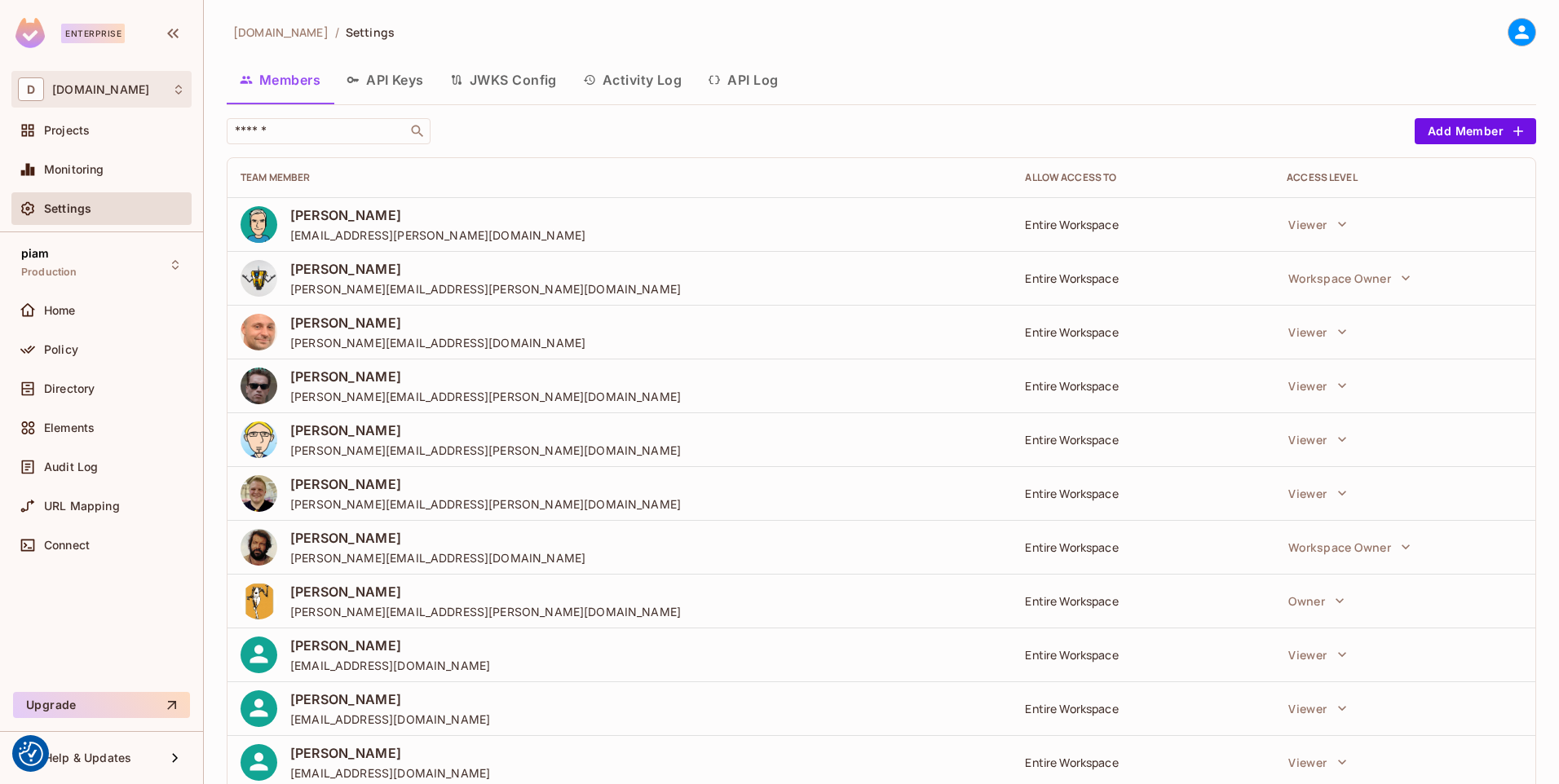
click at [73, 98] on div "D datev.de" at bounding box center [102, 88] width 168 height 24
click at [72, 96] on div at bounding box center [780, 392] width 1559 height 784
click at [65, 137] on div "Projects" at bounding box center [102, 130] width 168 height 20
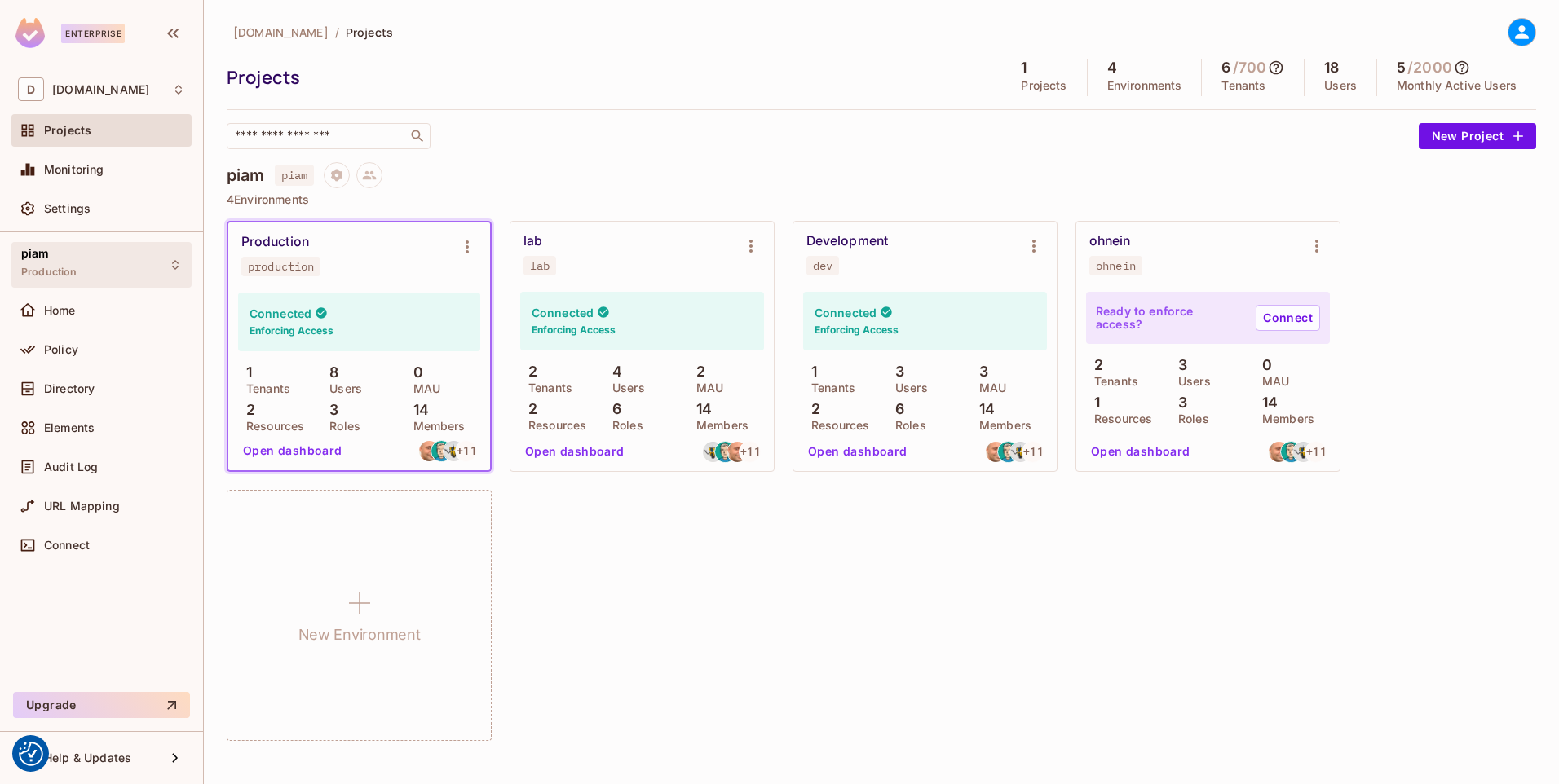
click at [88, 271] on div "piam Production" at bounding box center [101, 264] width 180 height 45
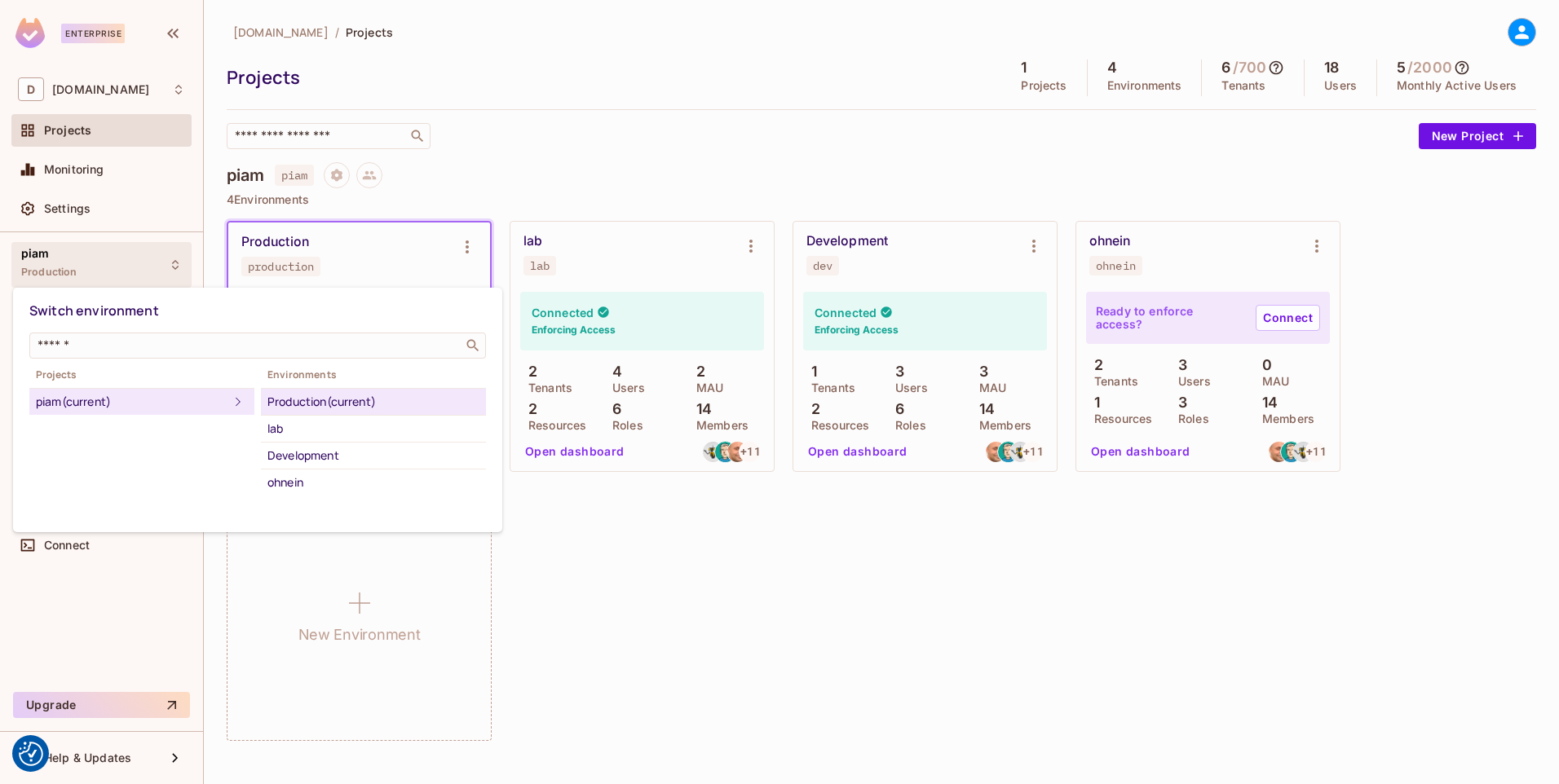
click at [88, 271] on div at bounding box center [780, 392] width 1559 height 784
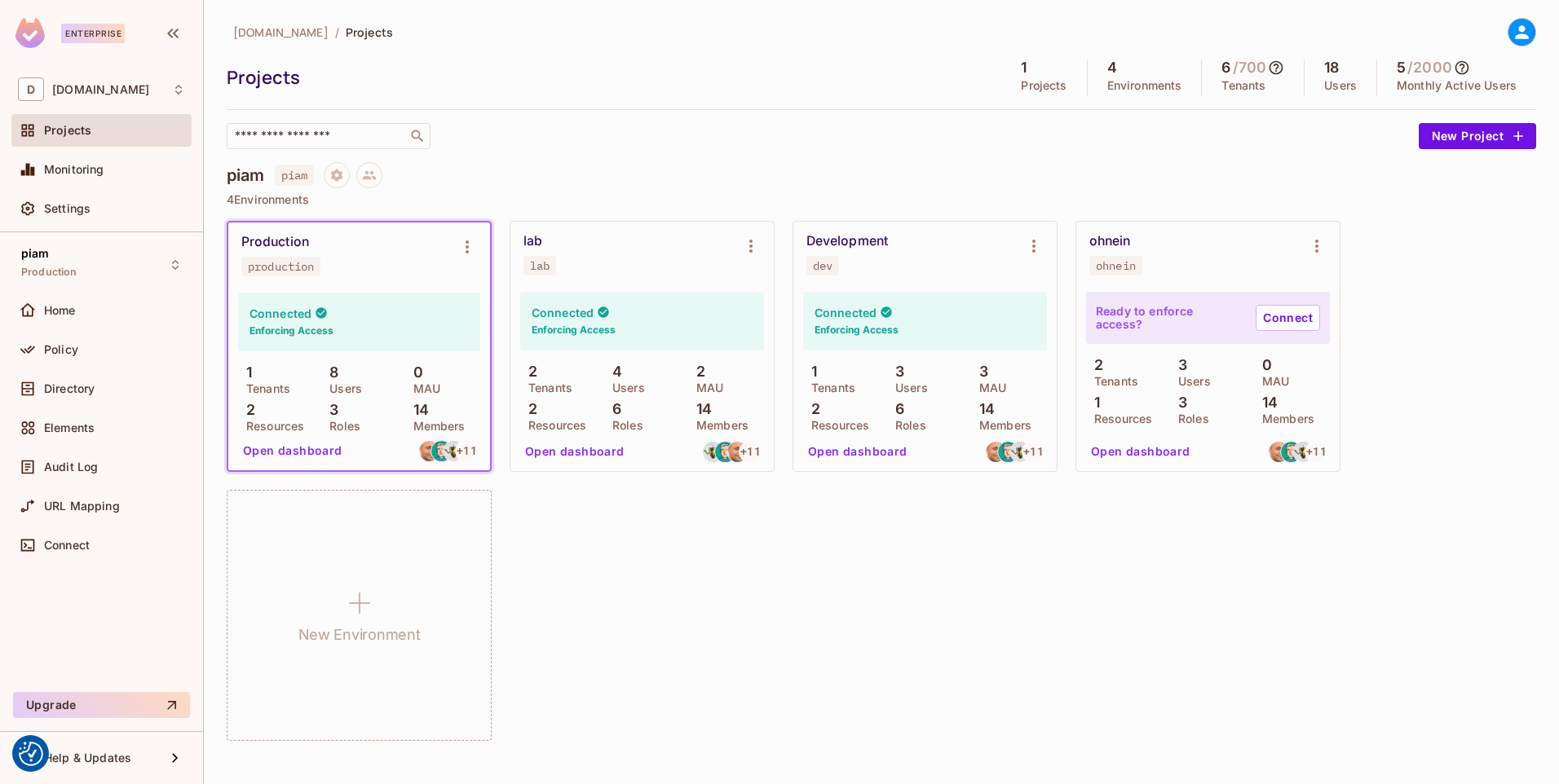
click at [546, 165] on div "piam piam" at bounding box center [881, 175] width 1310 height 26
click at [1522, 34] on icon at bounding box center [1522, 32] width 14 height 14
click at [1090, 193] on div at bounding box center [780, 392] width 1559 height 784
click at [1523, 40] on icon at bounding box center [1522, 32] width 21 height 21
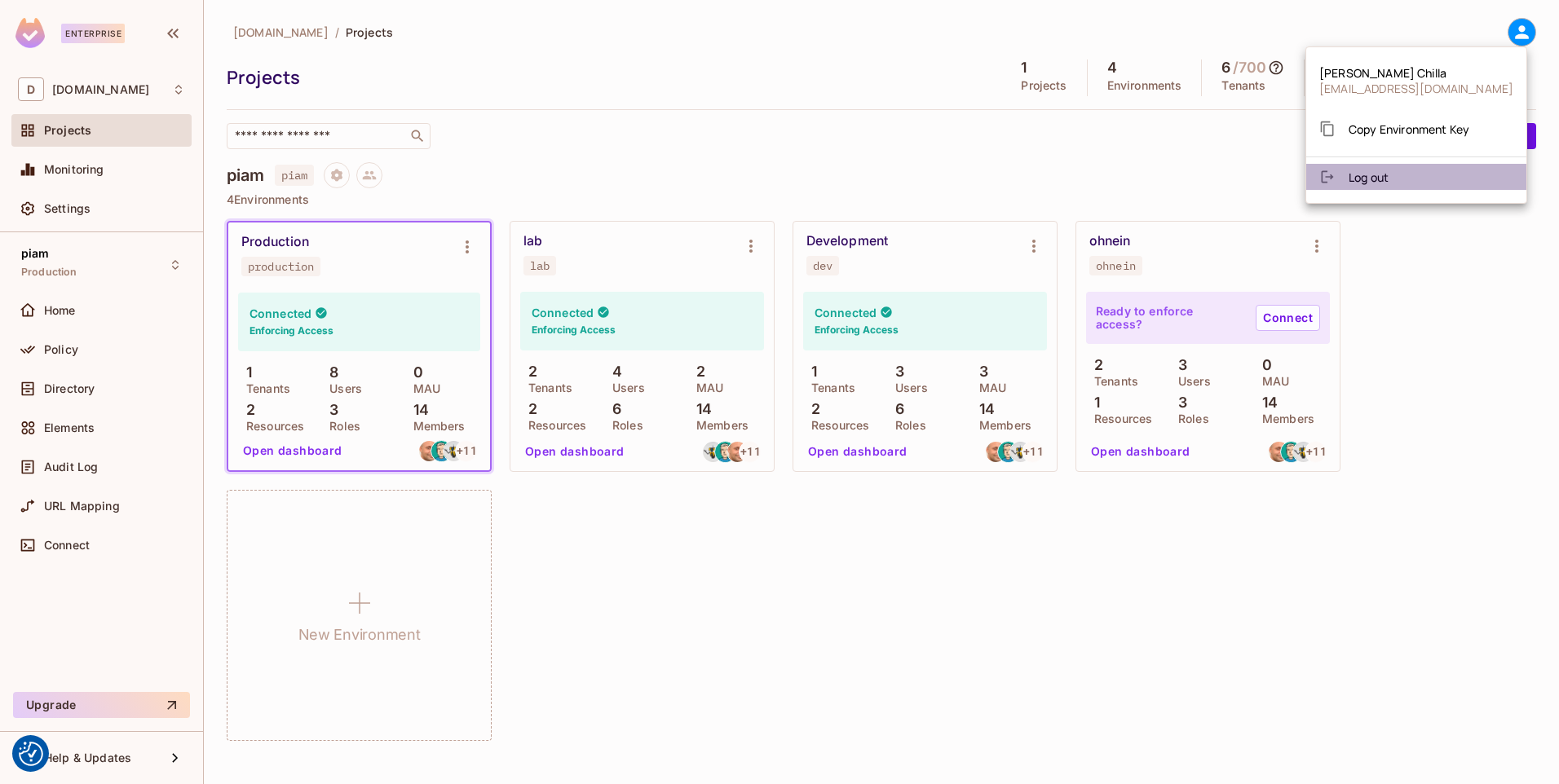
click at [1382, 181] on span "Log out" at bounding box center [1369, 177] width 40 height 15
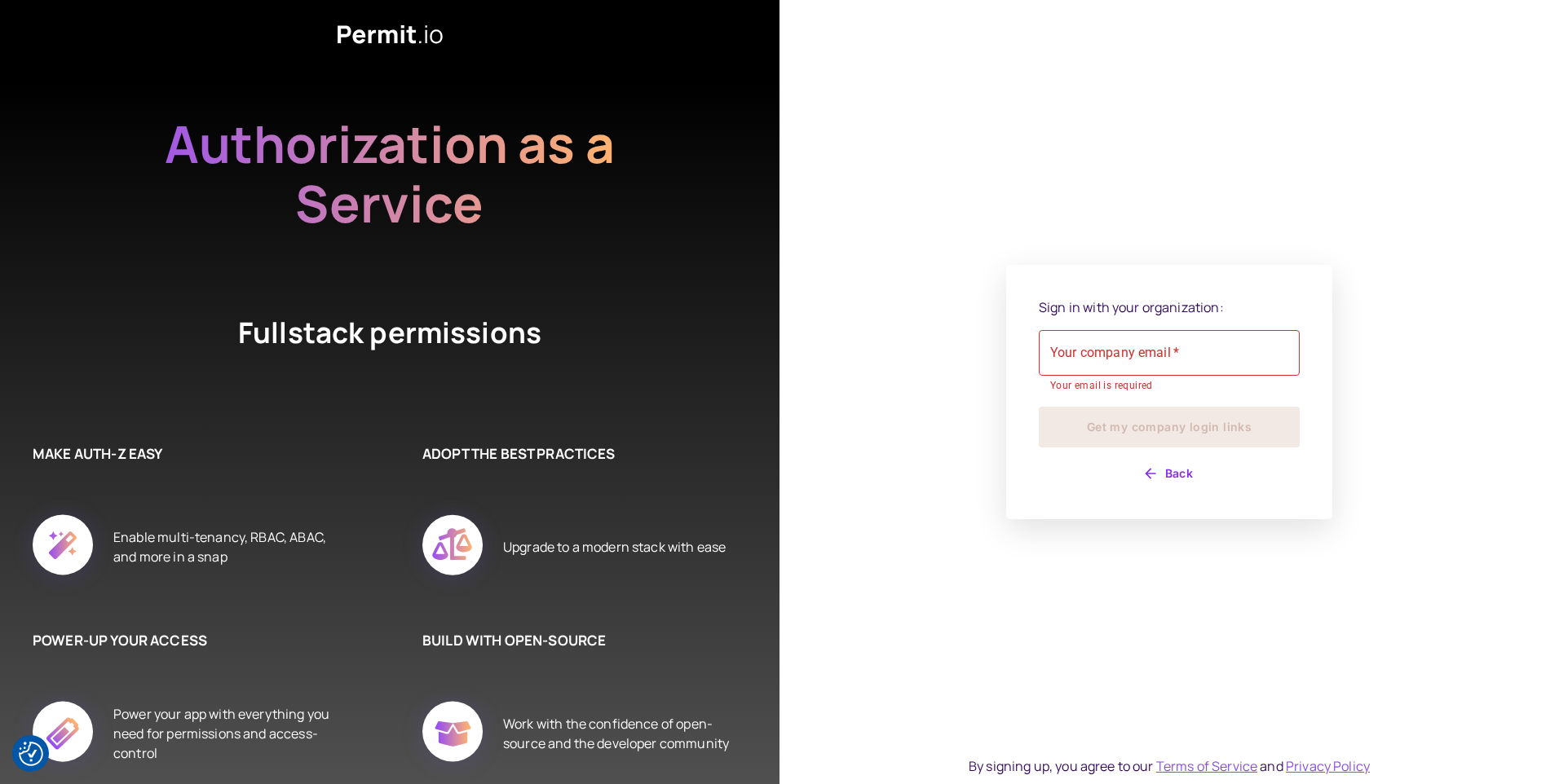
click at [1168, 458] on div "Sign in with your organization: Your company email   * Your company email   * Y…" at bounding box center [1169, 392] width 261 height 190
click at [1189, 465] on button "Back" at bounding box center [1169, 473] width 261 height 26
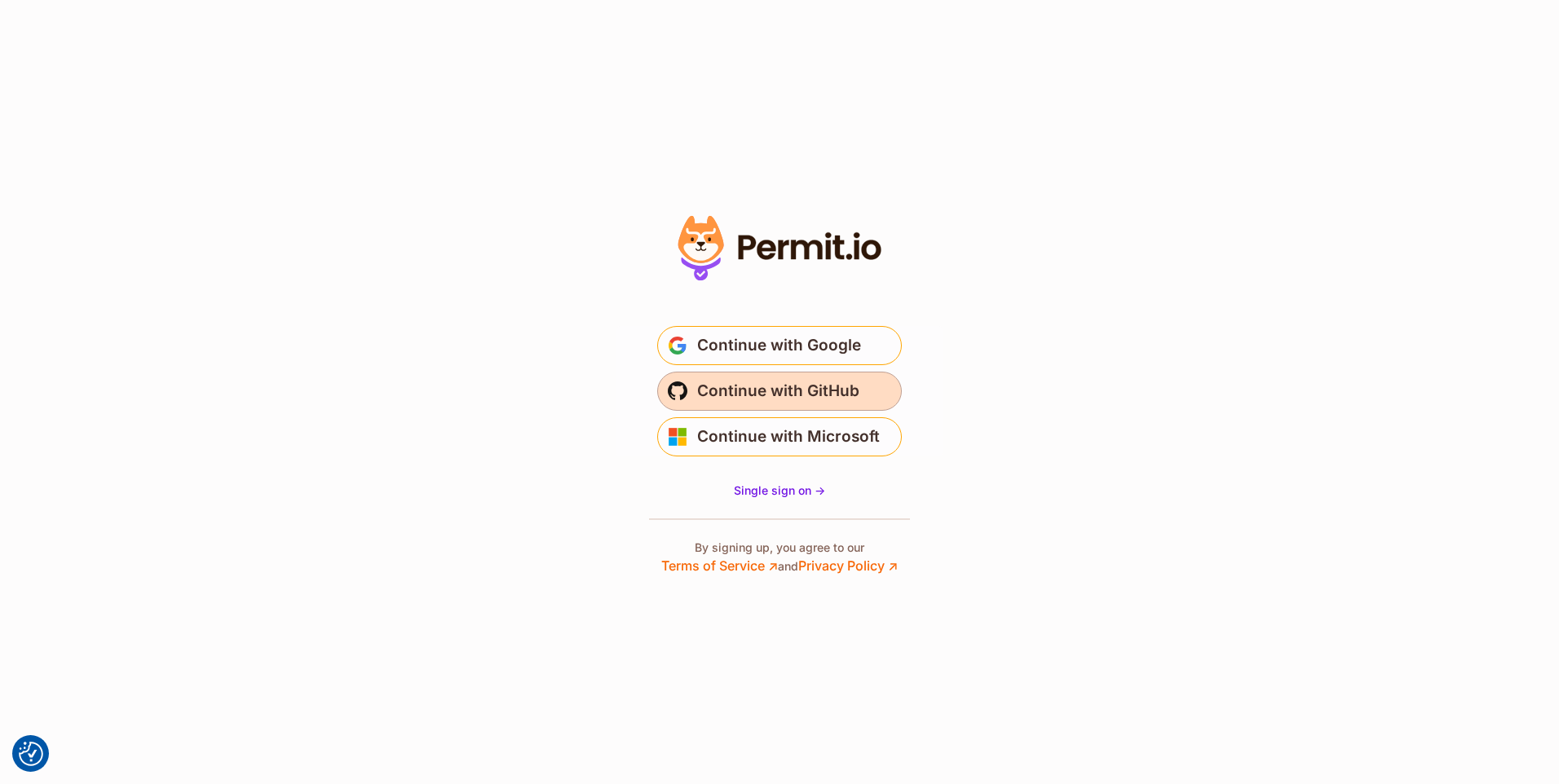
click at [787, 398] on span "Continue with GitHub" at bounding box center [779, 392] width 162 height 26
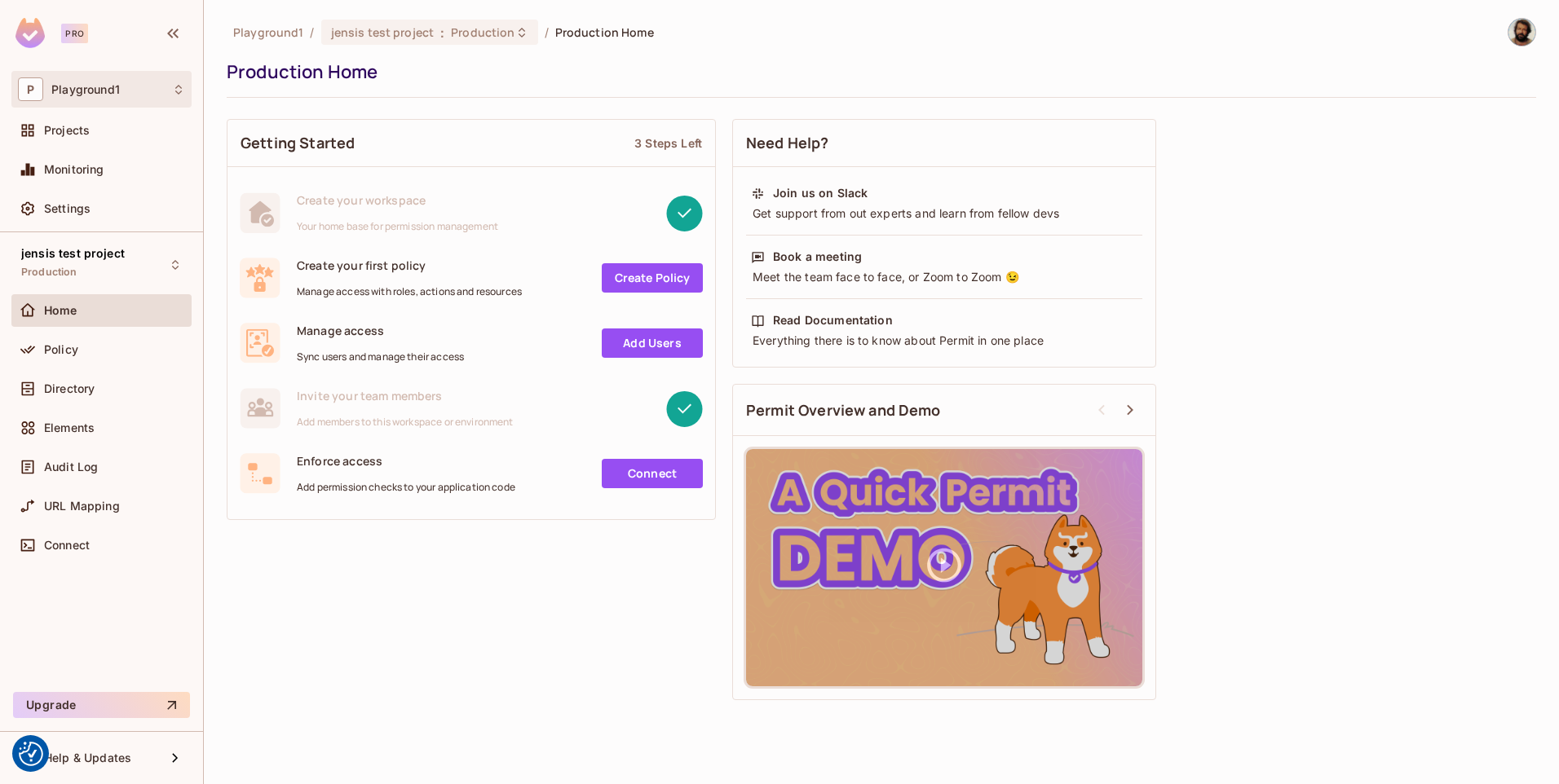
click at [173, 88] on icon at bounding box center [179, 89] width 13 height 13
click at [173, 88] on div at bounding box center [780, 392] width 1559 height 784
click at [69, 206] on span "Settings" at bounding box center [67, 209] width 46 height 13
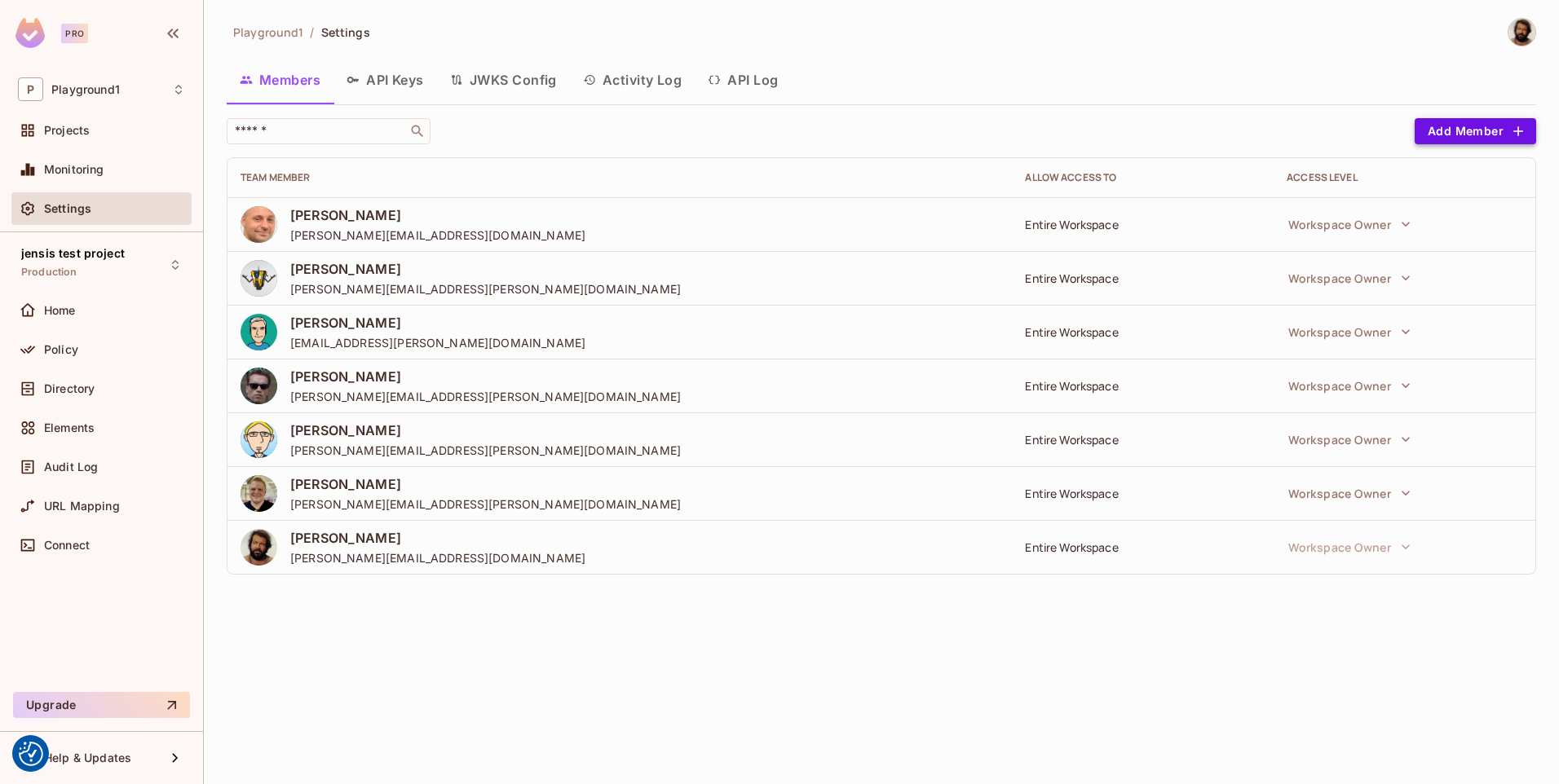
click at [1479, 135] on button "Add Member" at bounding box center [1475, 132] width 121 height 26
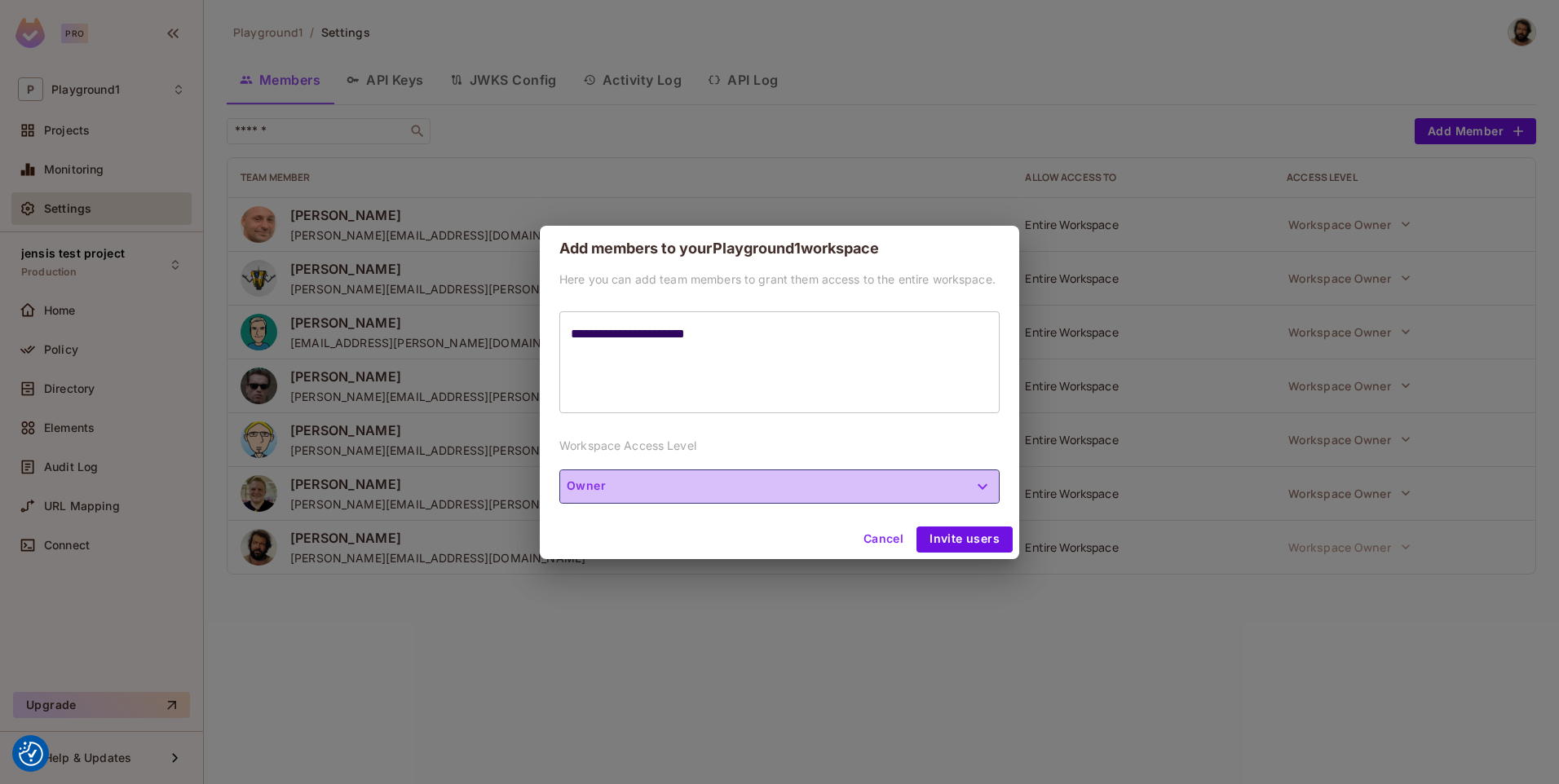
click at [844, 488] on button "Owner" at bounding box center [780, 487] width 441 height 34
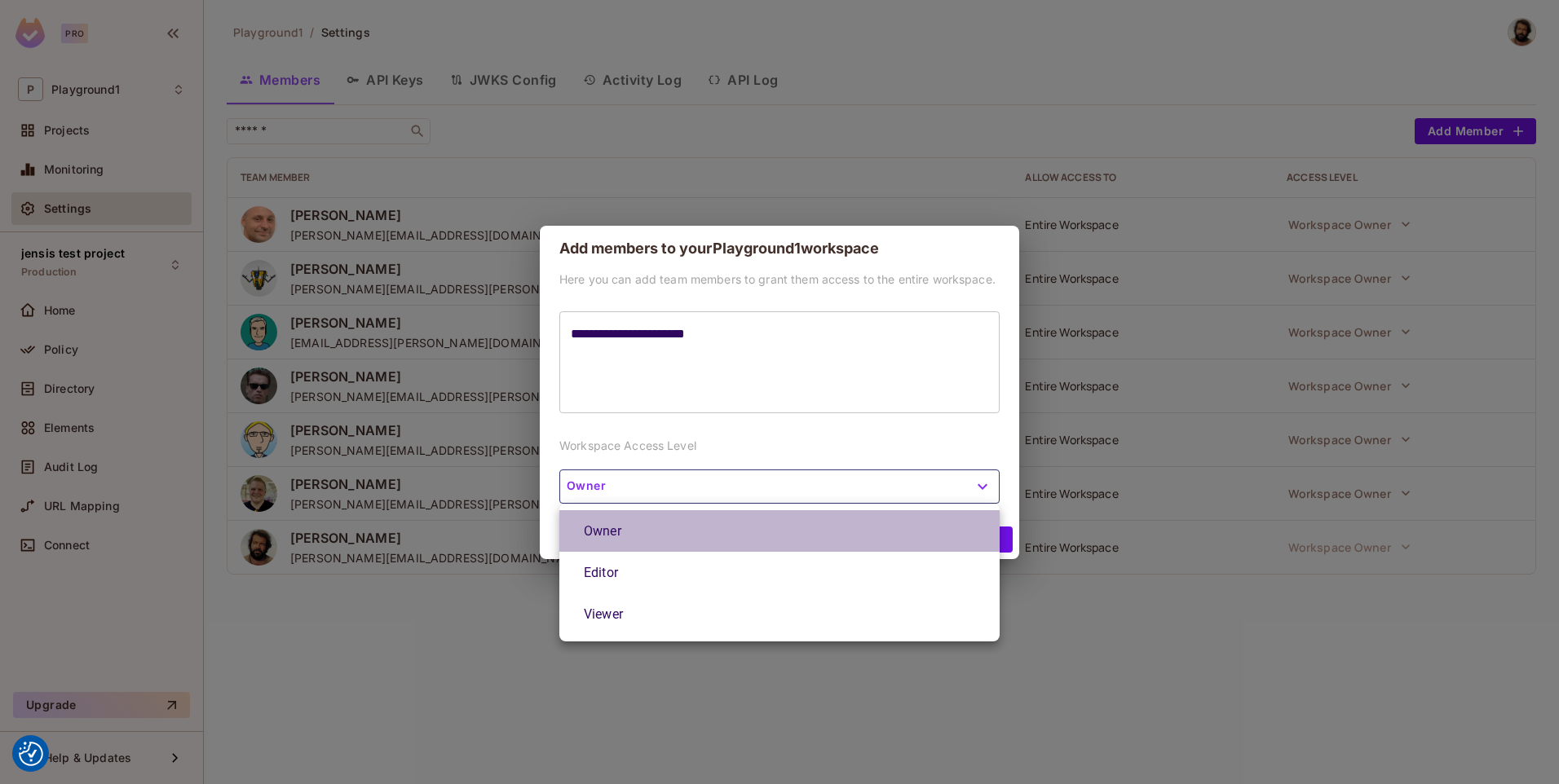
click at [691, 528] on li "Owner" at bounding box center [780, 531] width 441 height 41
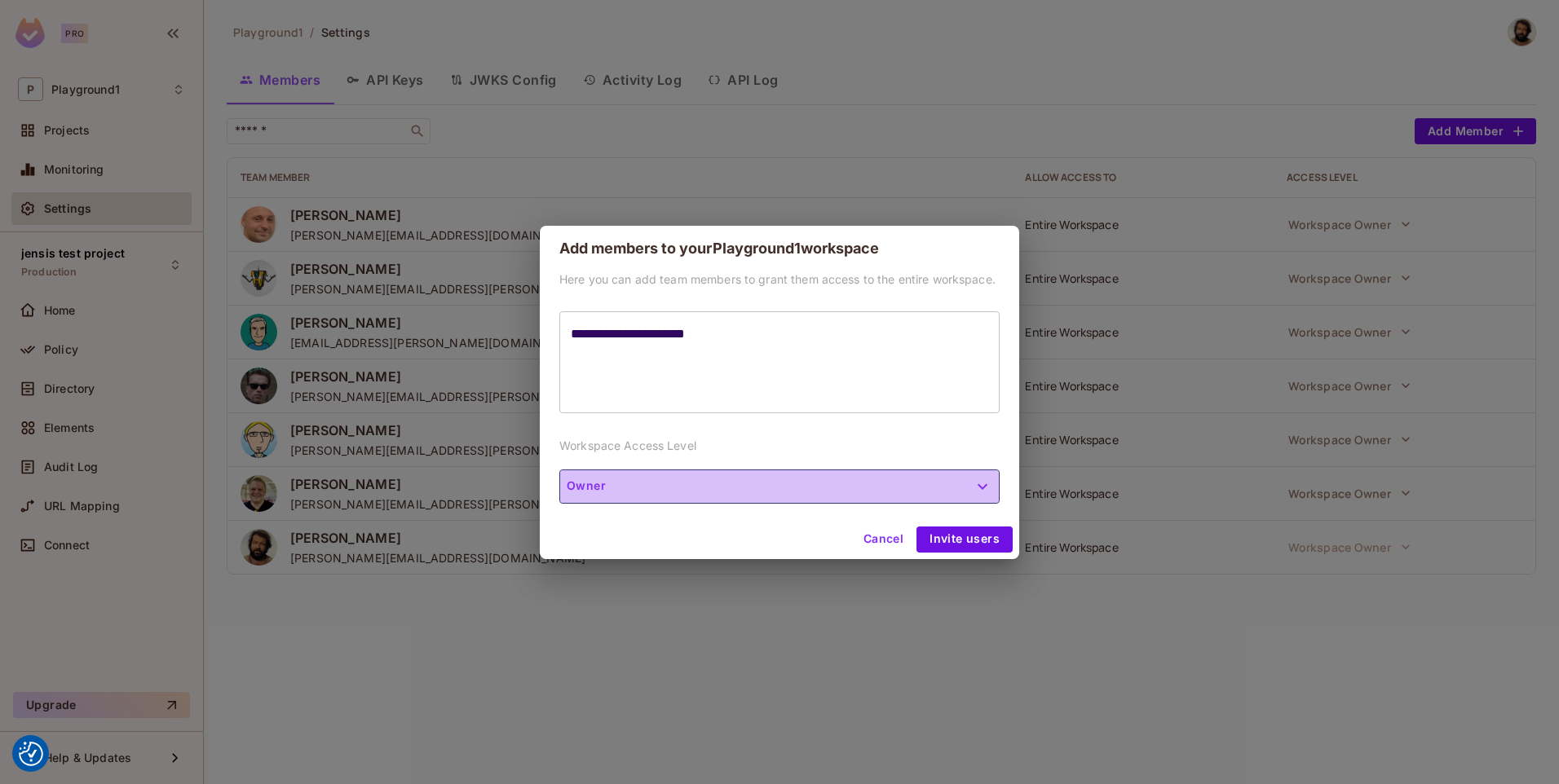
click at [962, 491] on button "Owner" at bounding box center [780, 487] width 441 height 34
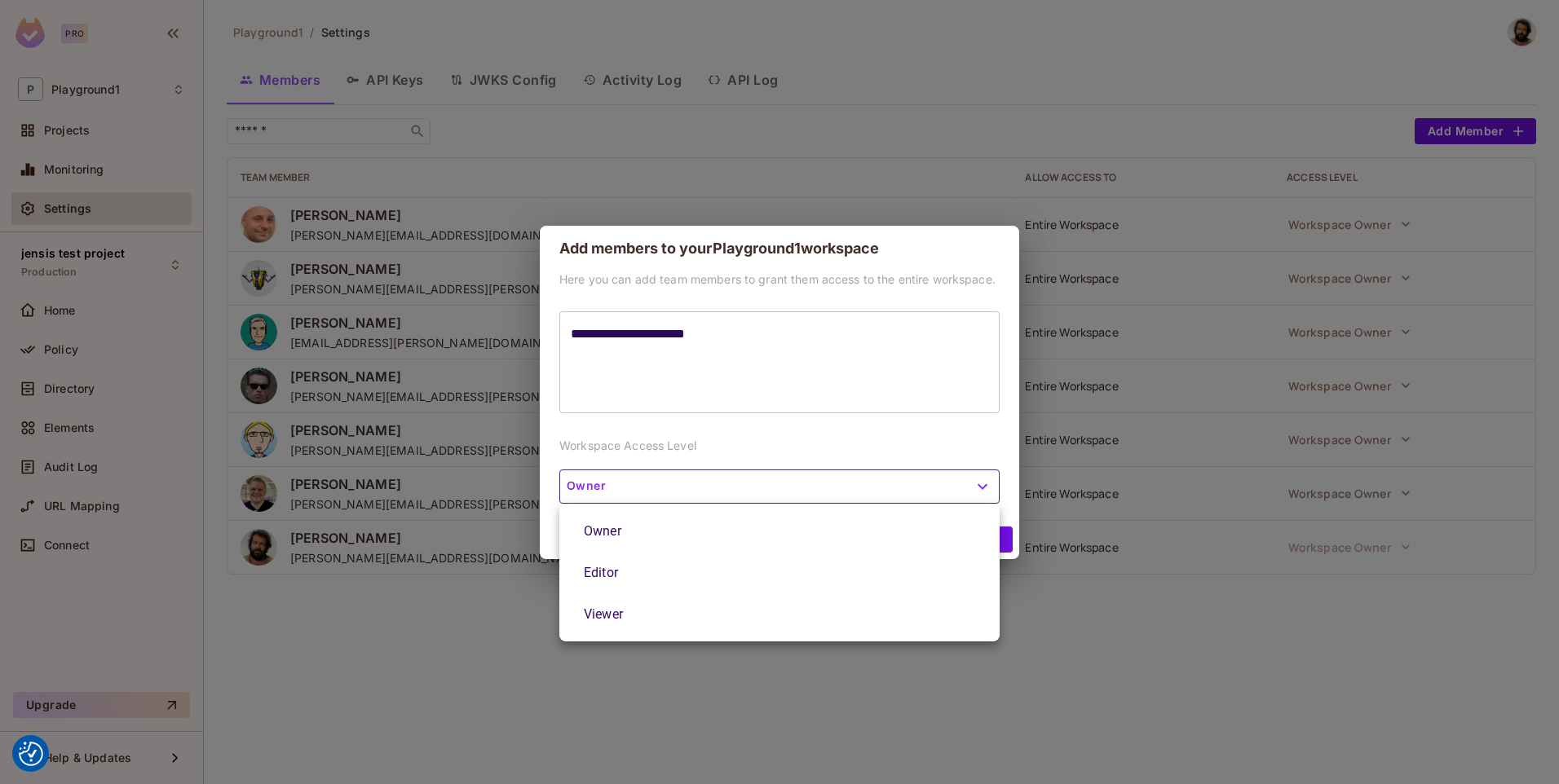
click at [962, 491] on div at bounding box center [780, 392] width 1559 height 784
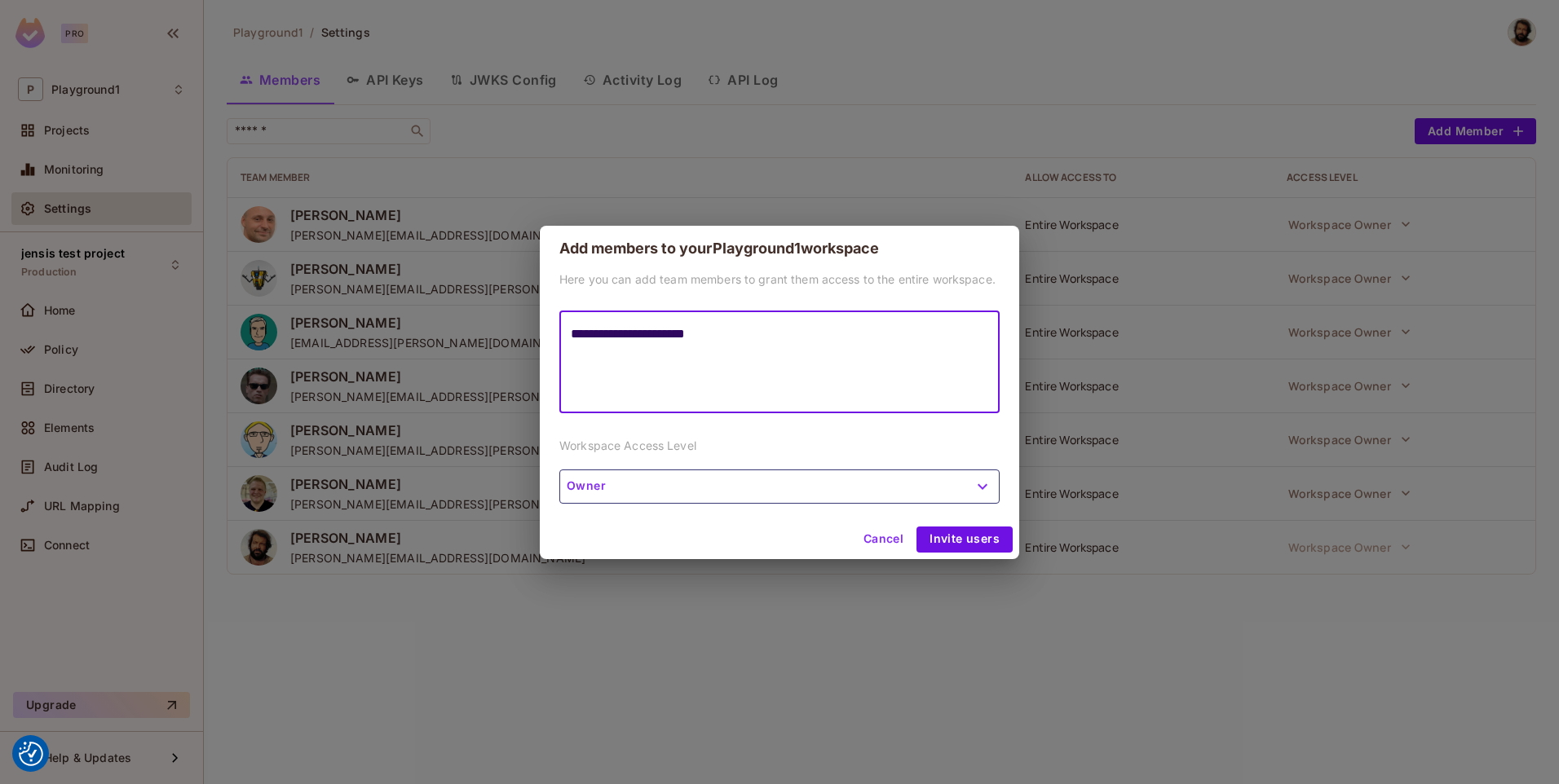
drag, startPoint x: 724, startPoint y: 335, endPoint x: 497, endPoint y: 329, distance: 227.1
click at [497, 329] on div "**********" at bounding box center [780, 392] width 1559 height 784
paste textarea
type textarea "**********"
click at [962, 544] on button "Invite users" at bounding box center [965, 540] width 96 height 26
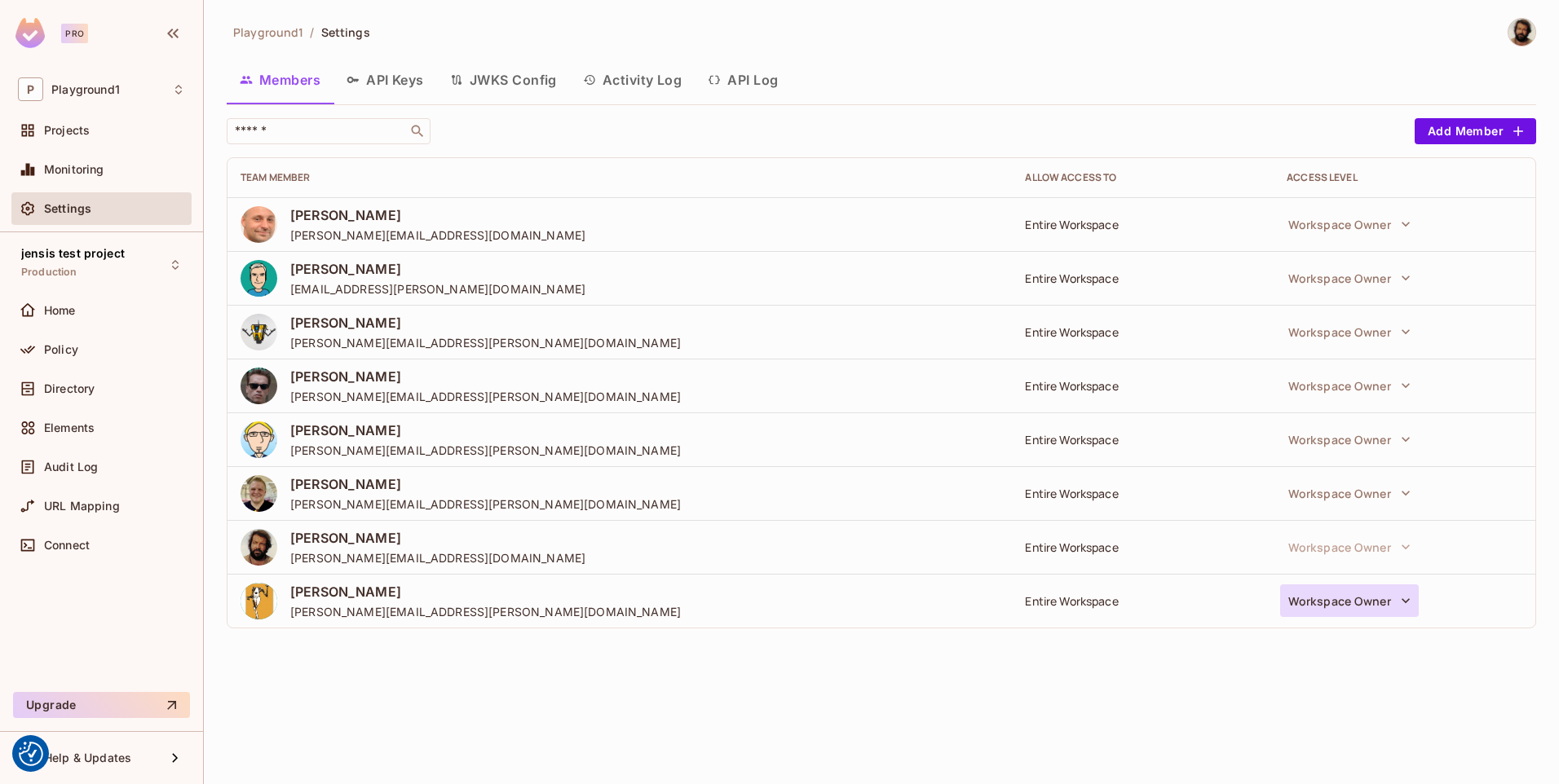
click at [1393, 604] on button "Workspace Owner" at bounding box center [1349, 600] width 138 height 33
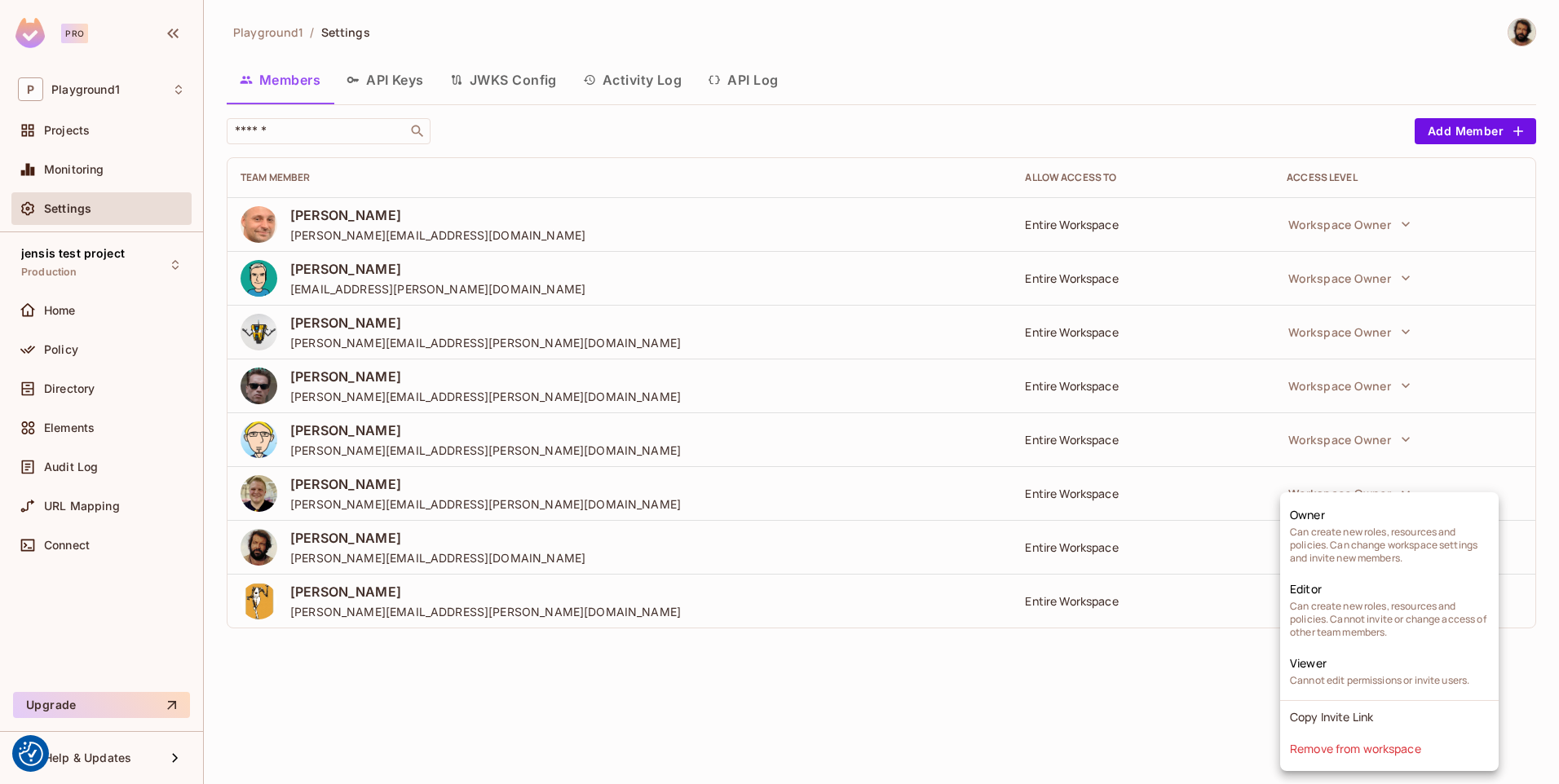
click at [1095, 725] on div at bounding box center [780, 392] width 1559 height 784
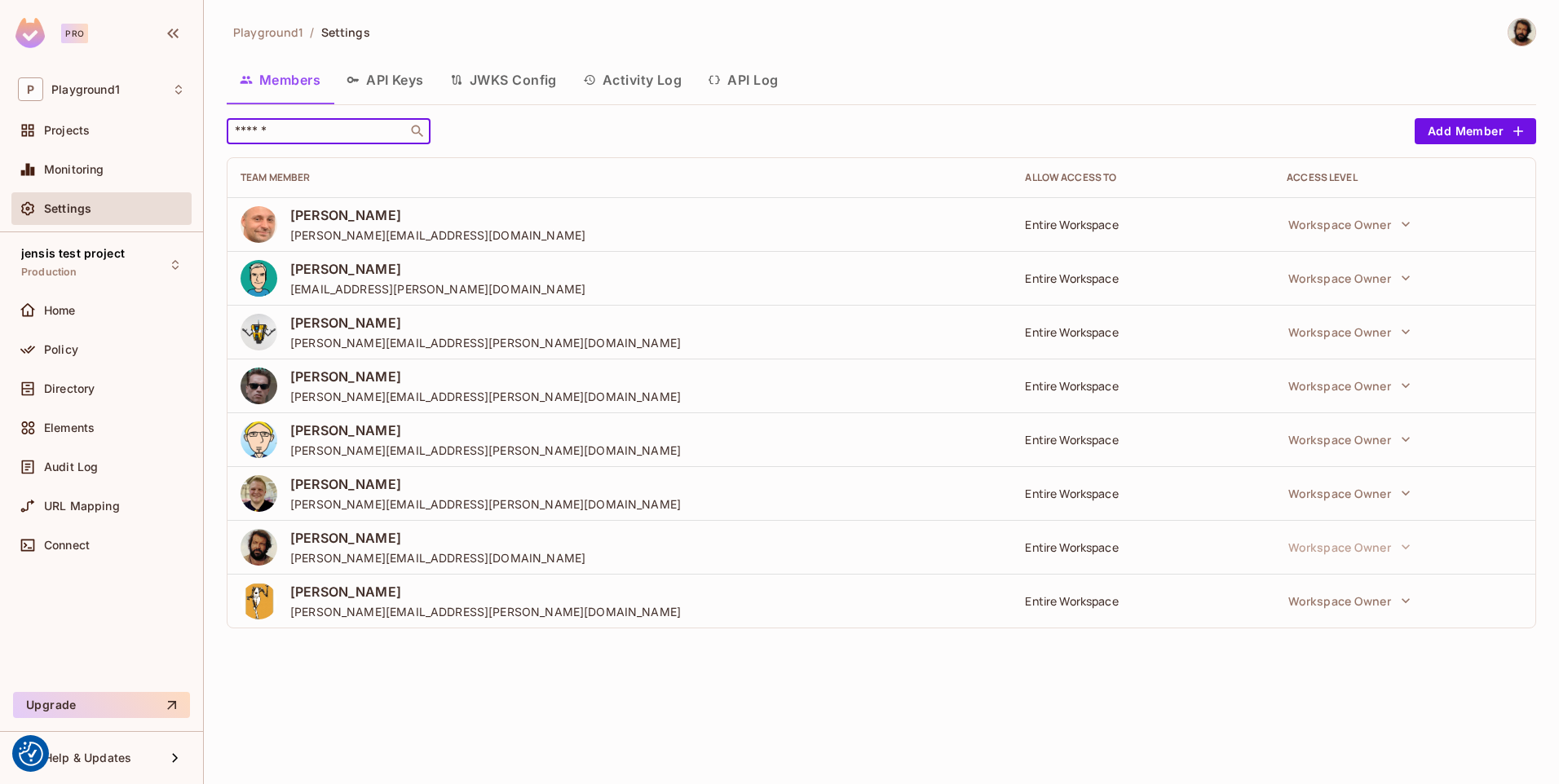
click at [291, 130] on input "text" at bounding box center [317, 131] width 171 height 16
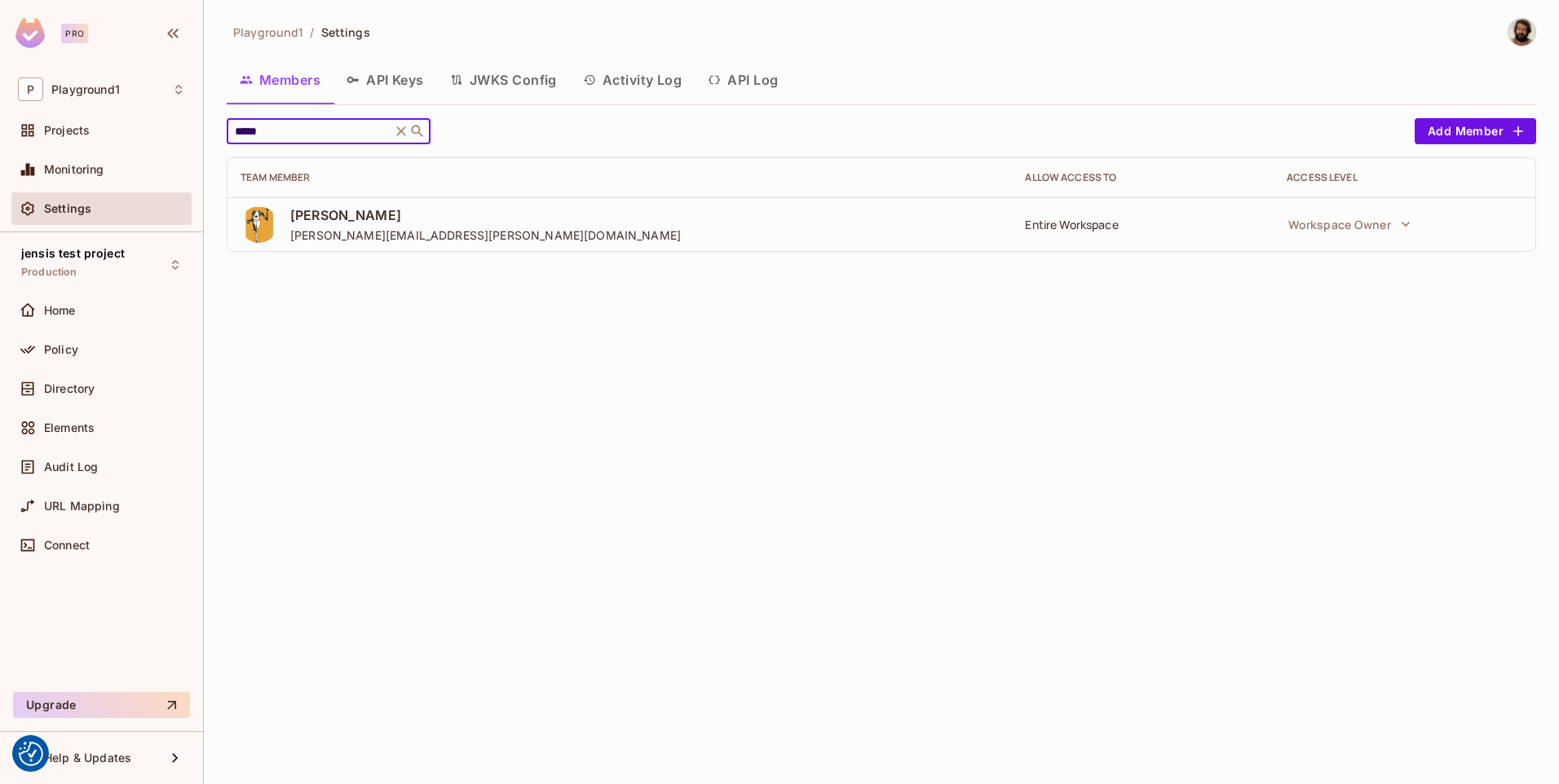
type input "*****"
click at [72, 126] on span "Projects" at bounding box center [67, 131] width 46 height 13
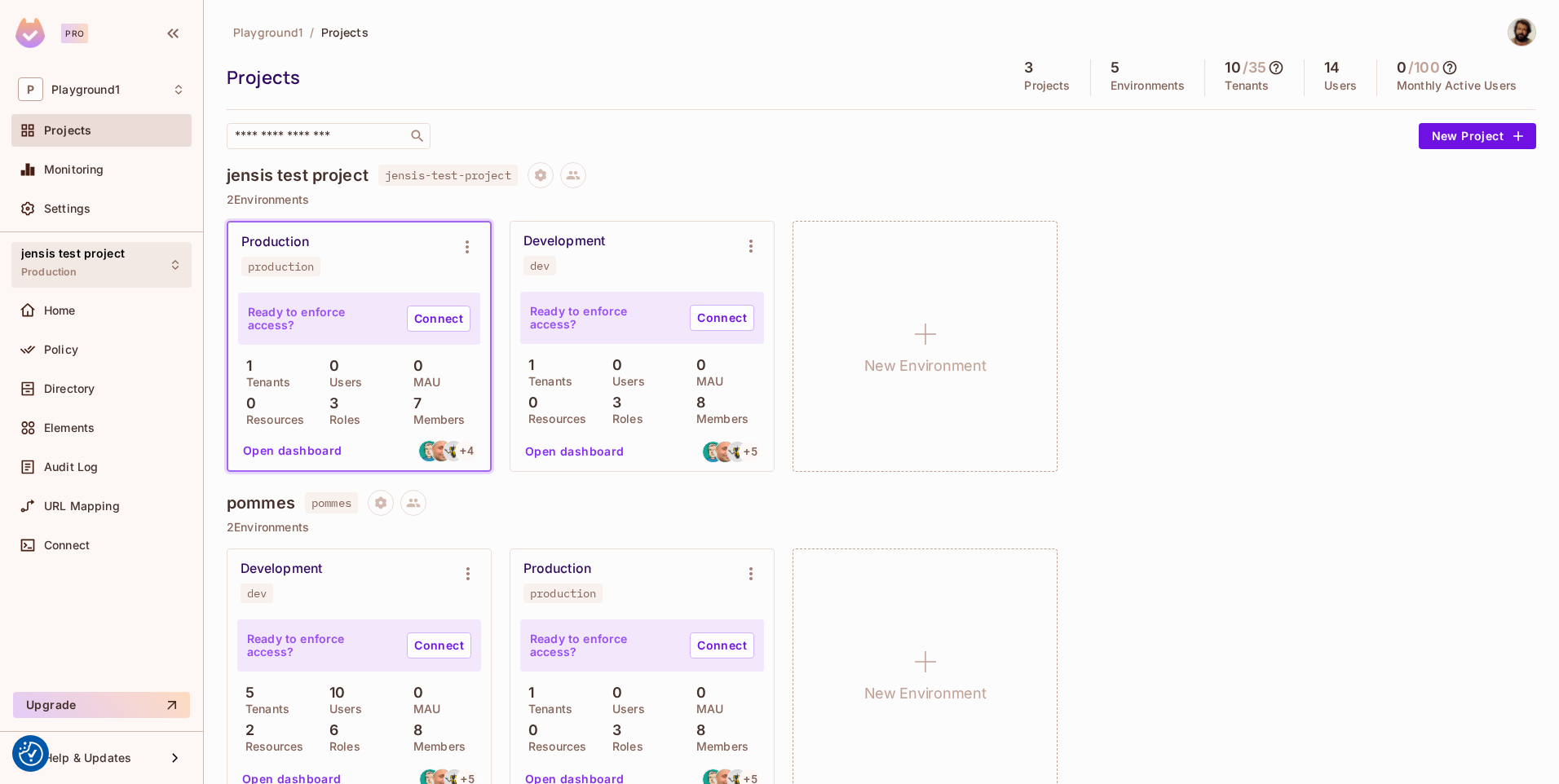
click at [120, 260] on div "jensis test project Production" at bounding box center [73, 264] width 104 height 35
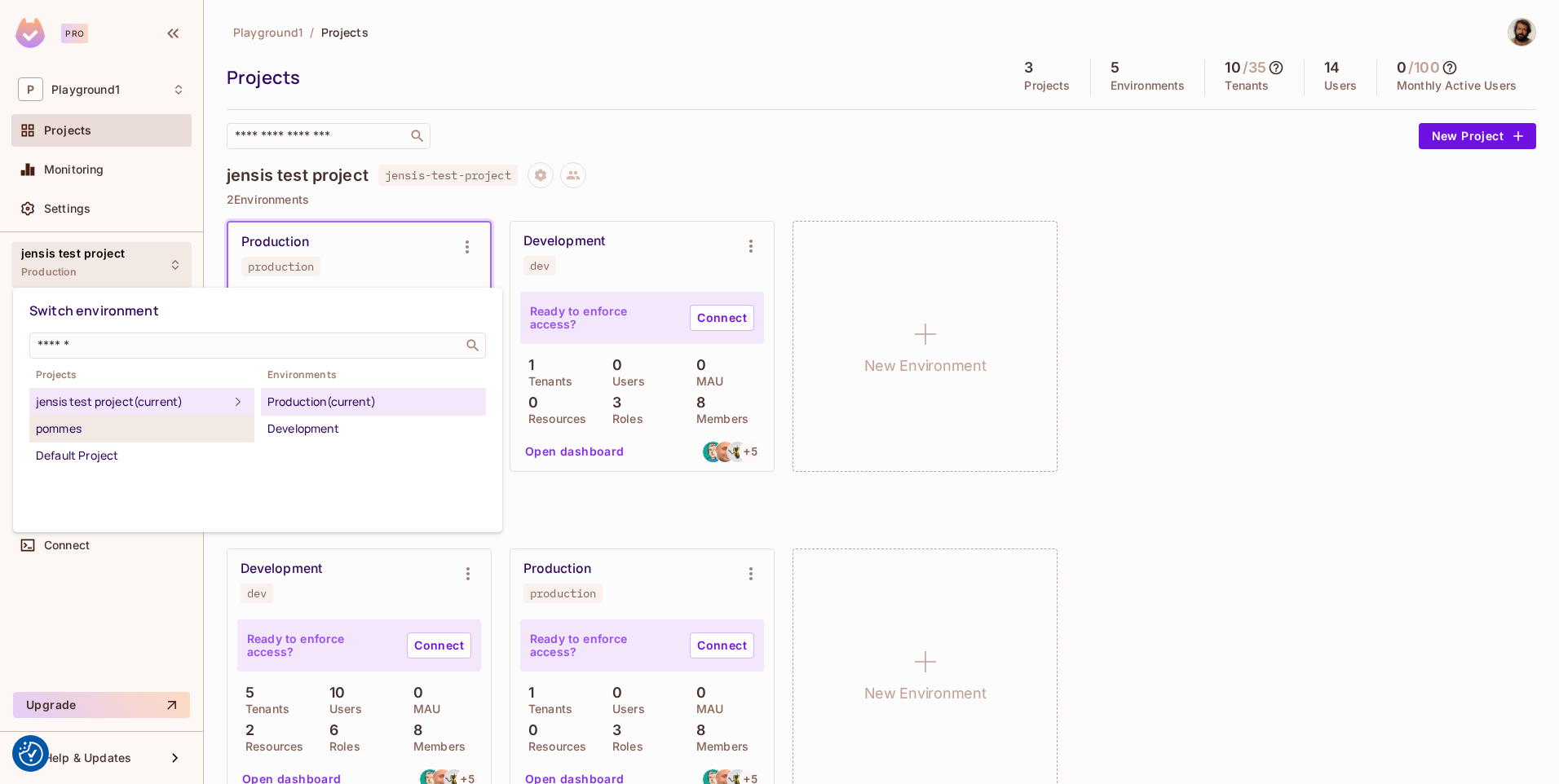
click at [115, 430] on div "pommes" at bounding box center [141, 428] width 212 height 20
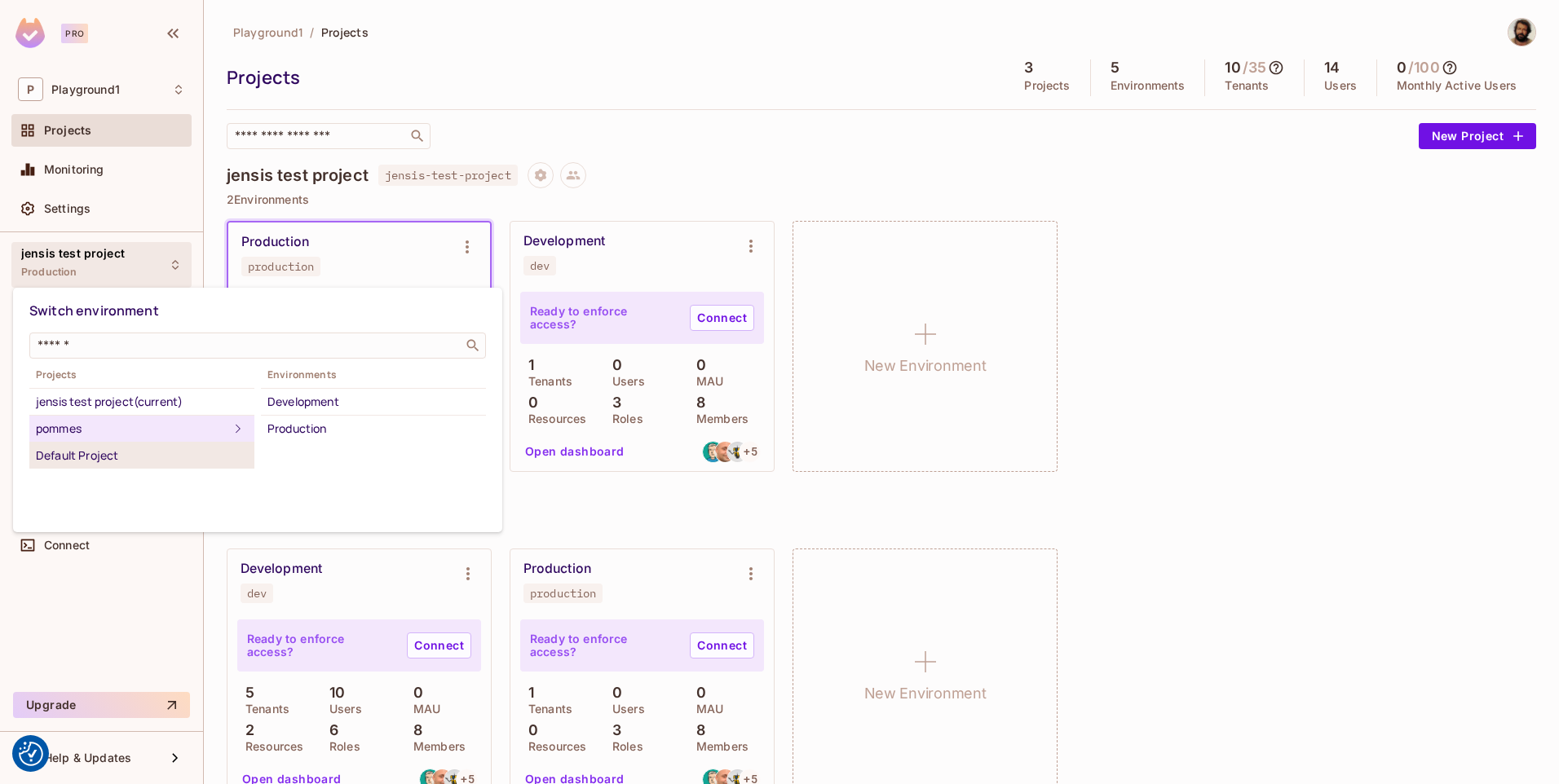
click at [112, 454] on div "Default Project" at bounding box center [141, 456] width 212 height 20
click at [1514, 39] on div at bounding box center [780, 392] width 1559 height 784
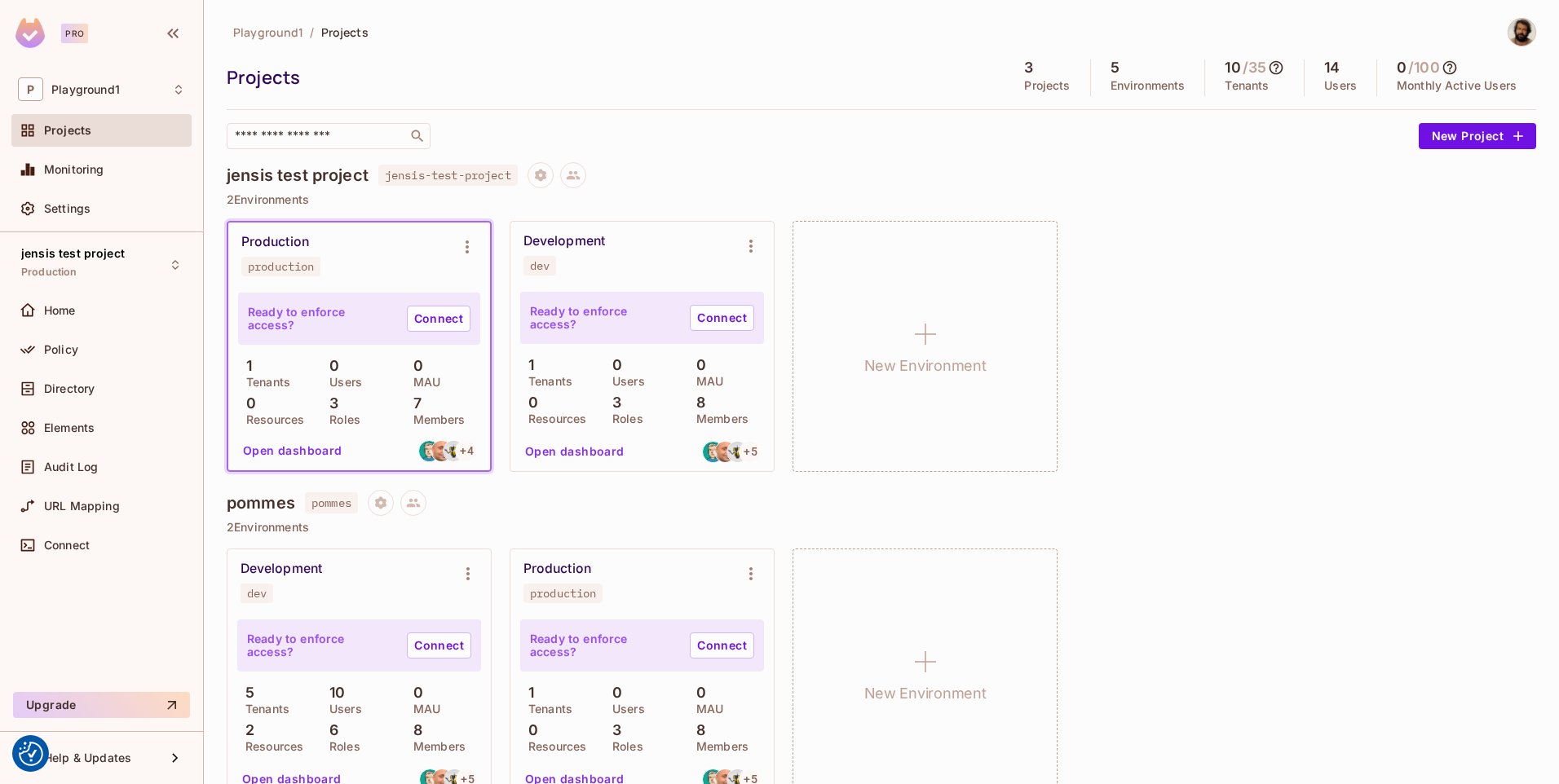
click at [1515, 26] on img at bounding box center [1522, 32] width 27 height 27
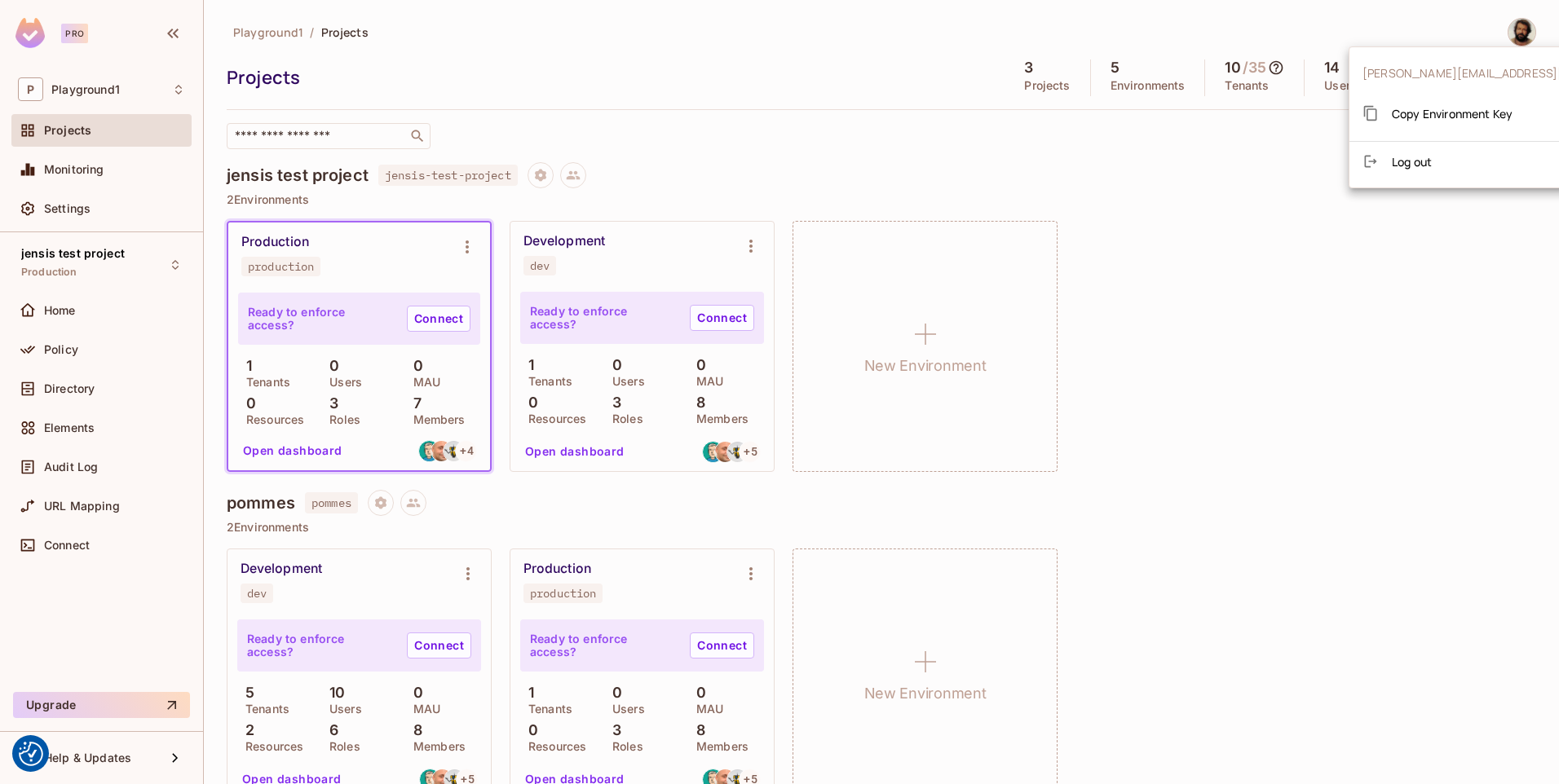
click at [1421, 157] on span "Log out" at bounding box center [1412, 162] width 40 height 15
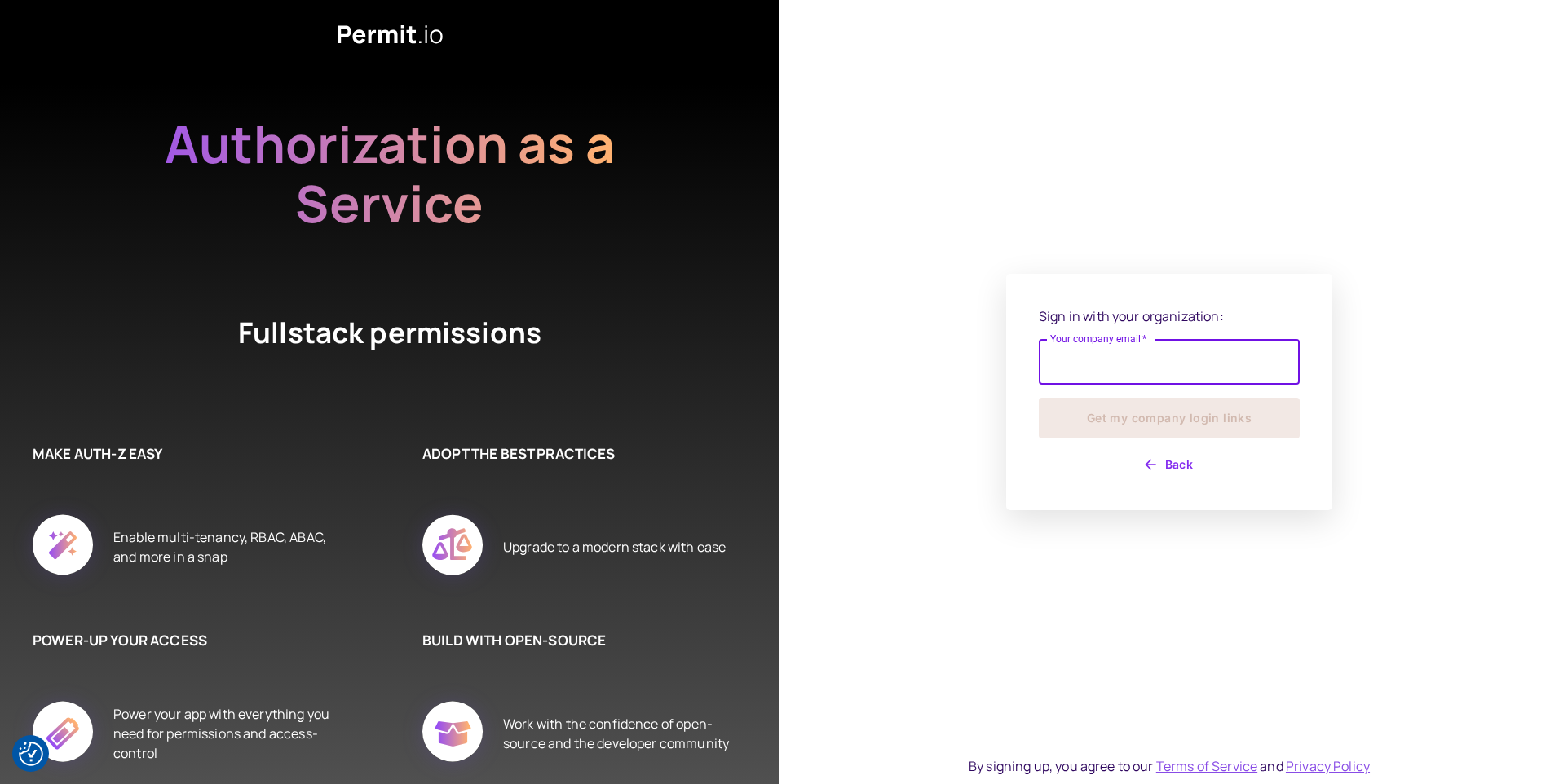
click at [1082, 372] on input "Your company email   *" at bounding box center [1169, 361] width 261 height 46
type input "**********"
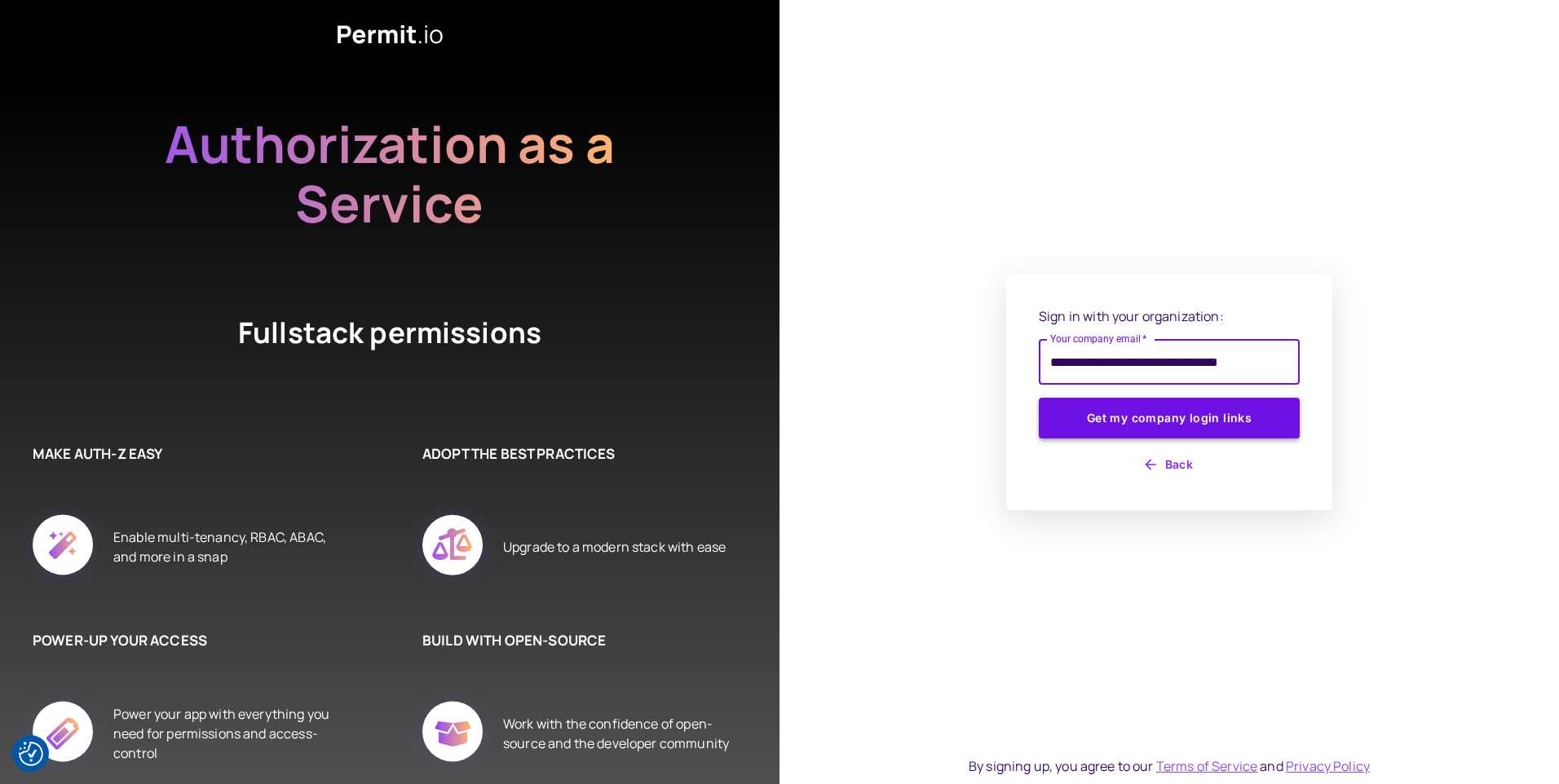
click at [1185, 423] on button "Get my company login links" at bounding box center [1169, 418] width 261 height 40
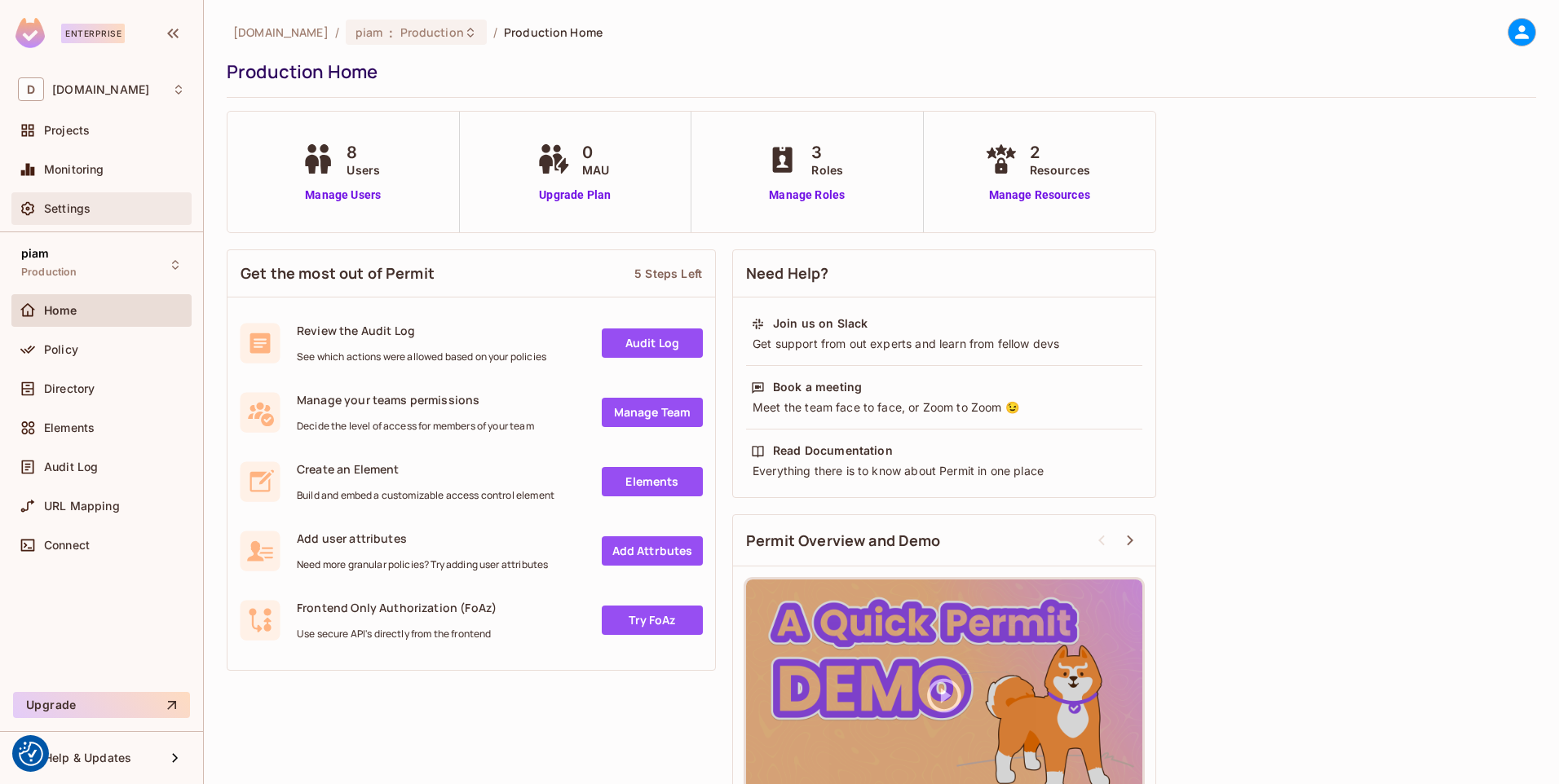
click at [103, 211] on div "Settings" at bounding box center [115, 209] width 141 height 13
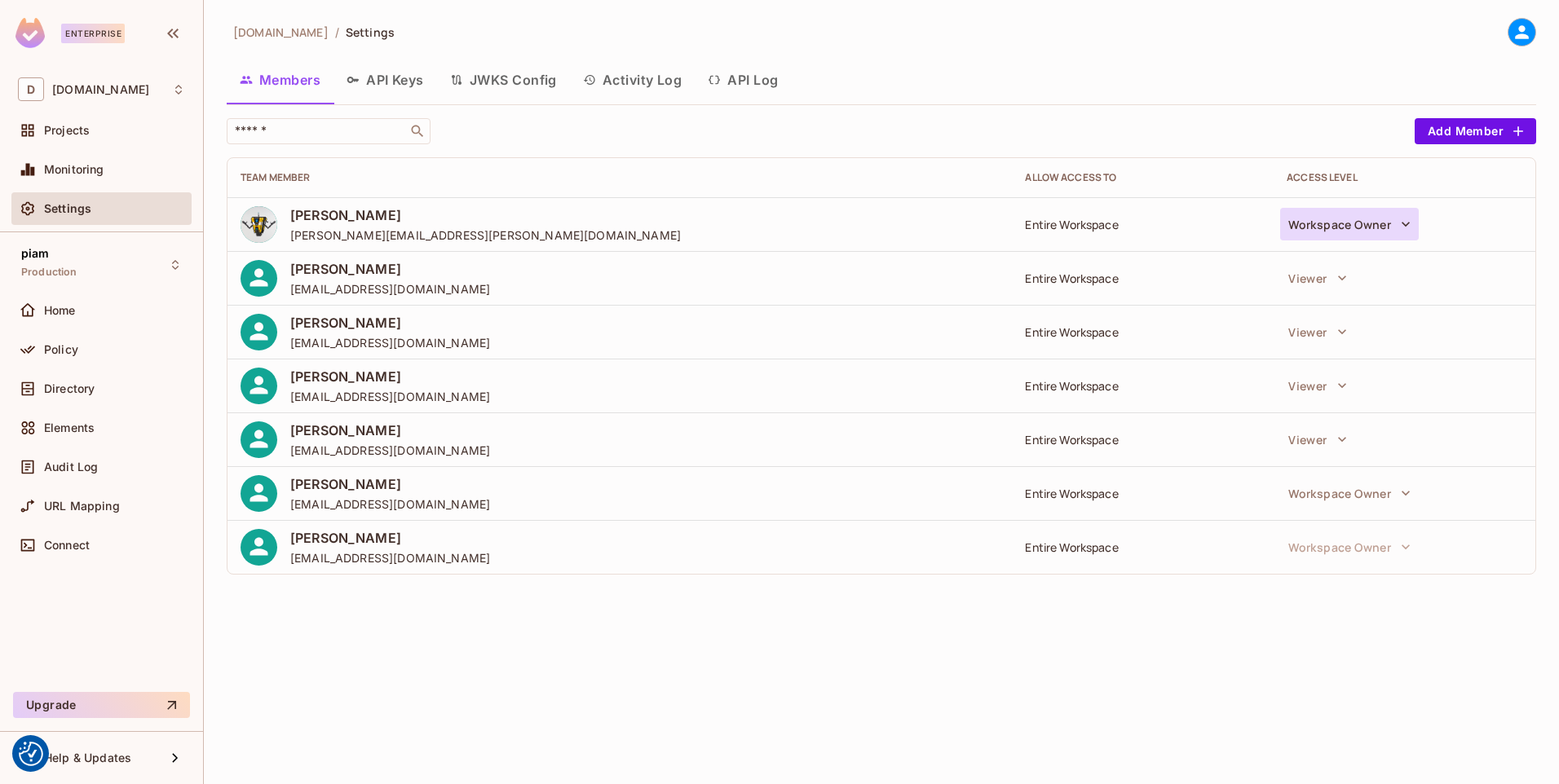
click at [1411, 224] on icon "button" at bounding box center [1406, 224] width 16 height 16
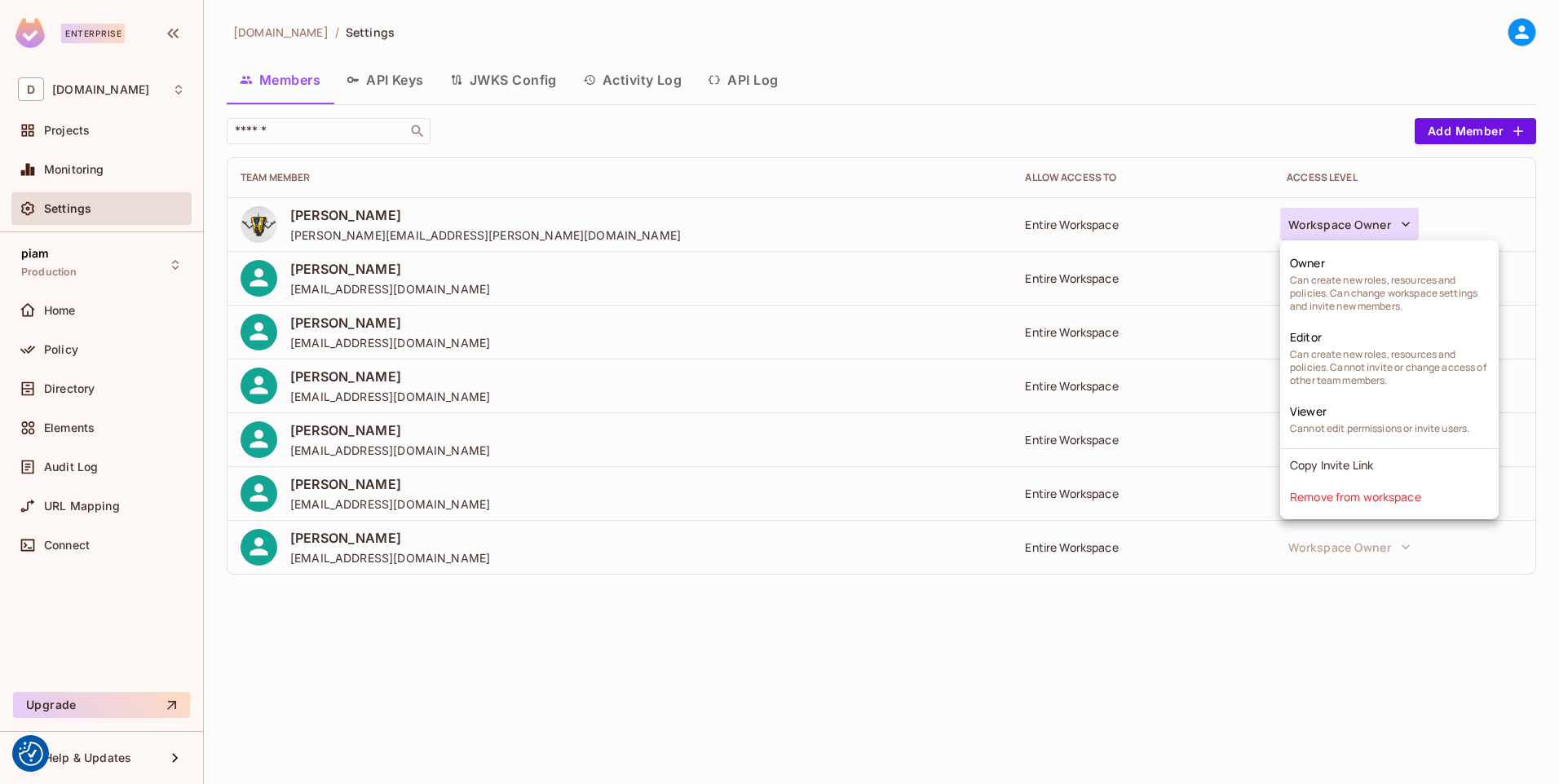
click at [1344, 113] on div at bounding box center [780, 392] width 1559 height 784
